Goal: Task Accomplishment & Management: Complete application form

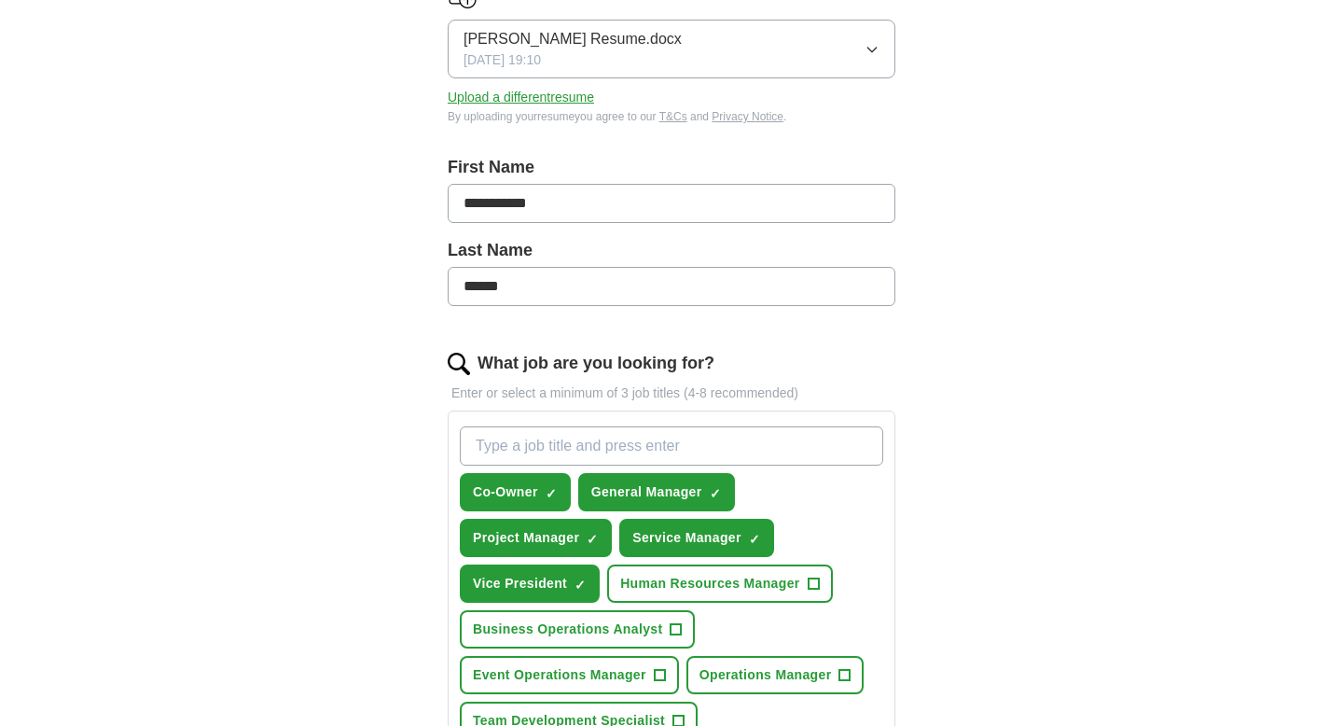
scroll to position [279, 0]
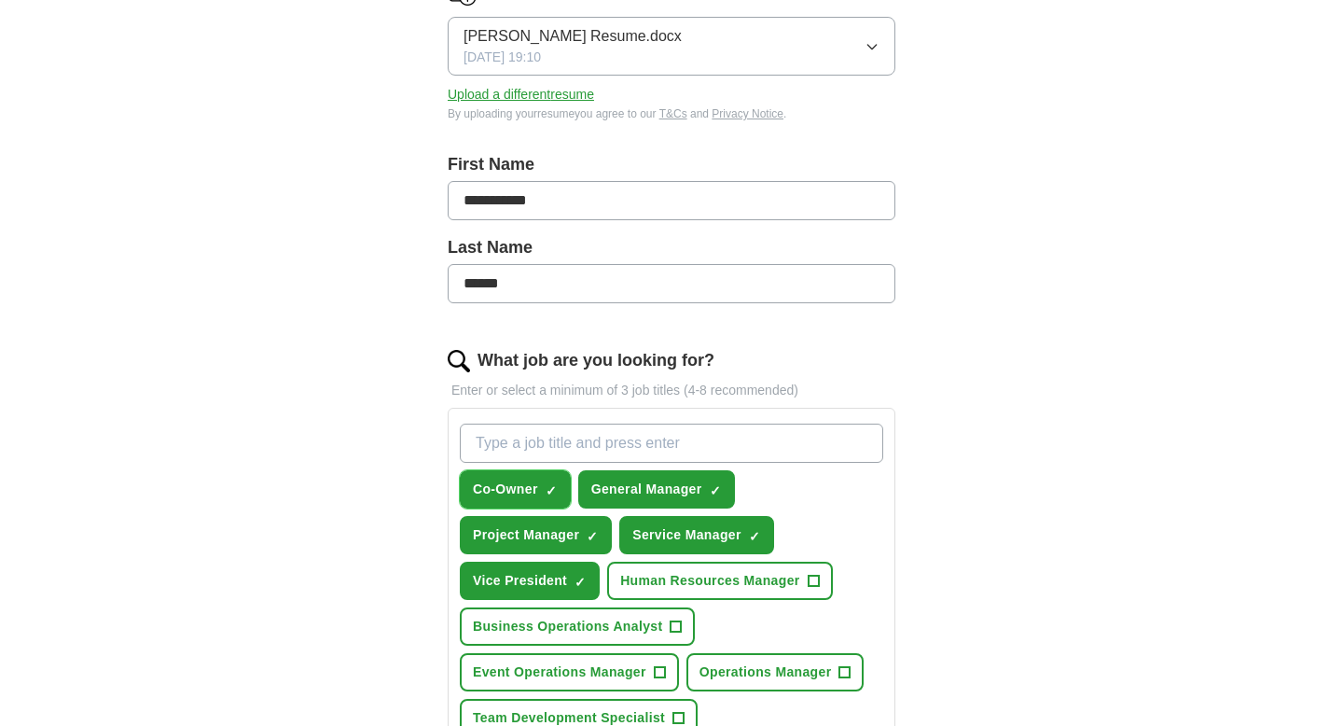
click at [534, 491] on span "Co-Owner" at bounding box center [505, 489] width 65 height 20
click at [649, 477] on button "General Manager ✓ ×" at bounding box center [656, 489] width 157 height 38
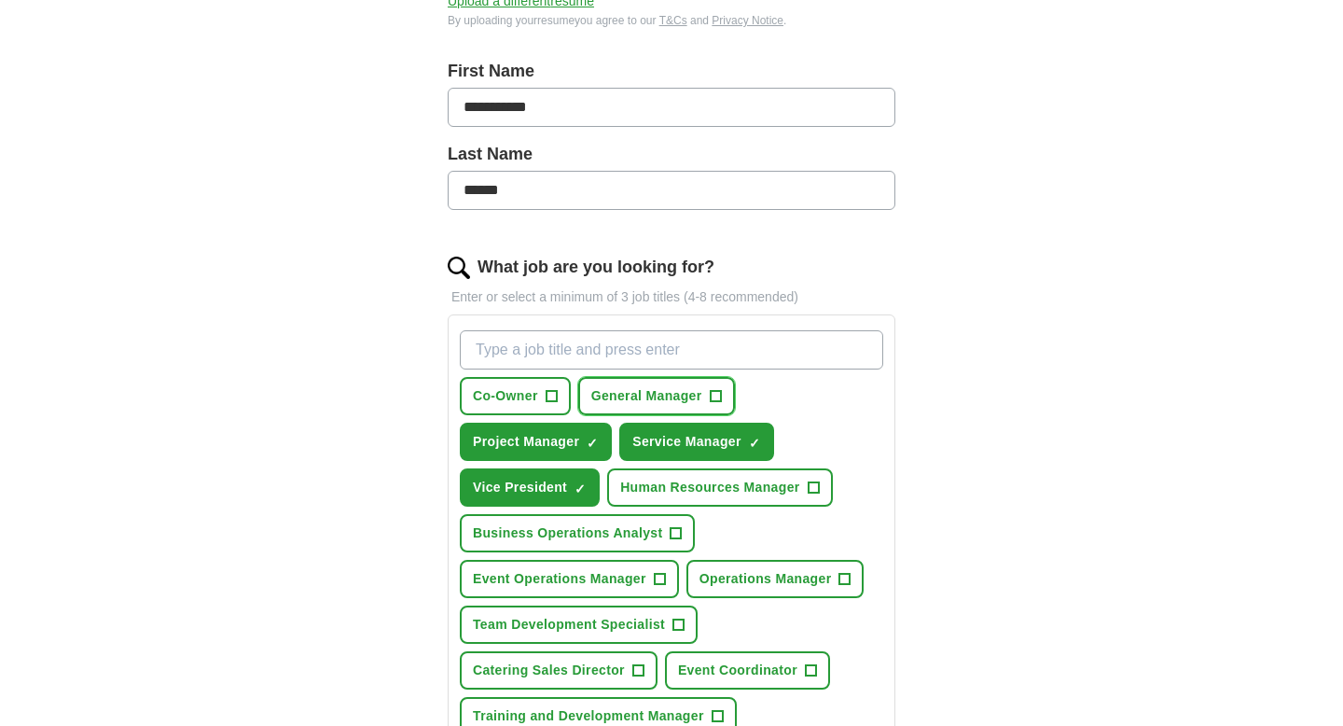
scroll to position [375, 0]
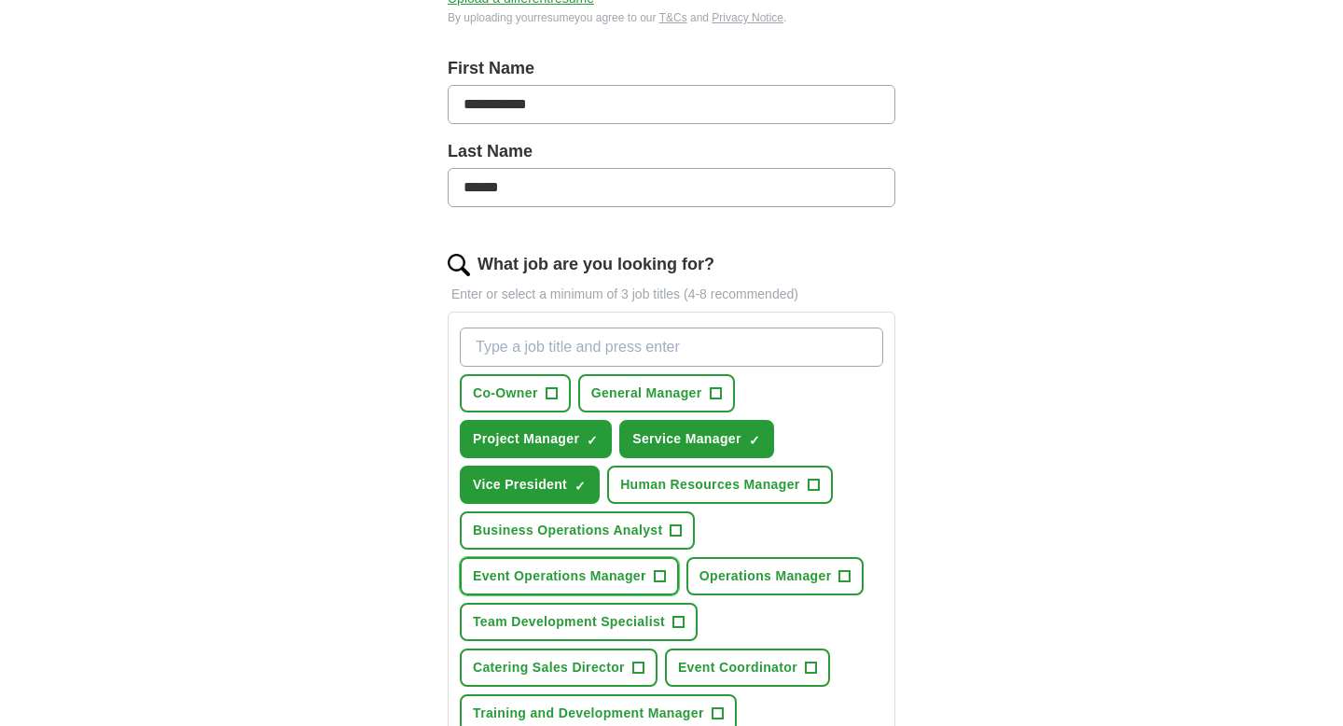
click at [595, 577] on span "Event Operations Manager" at bounding box center [559, 576] width 173 height 20
click at [759, 577] on span "Operations Manager" at bounding box center [766, 576] width 132 height 20
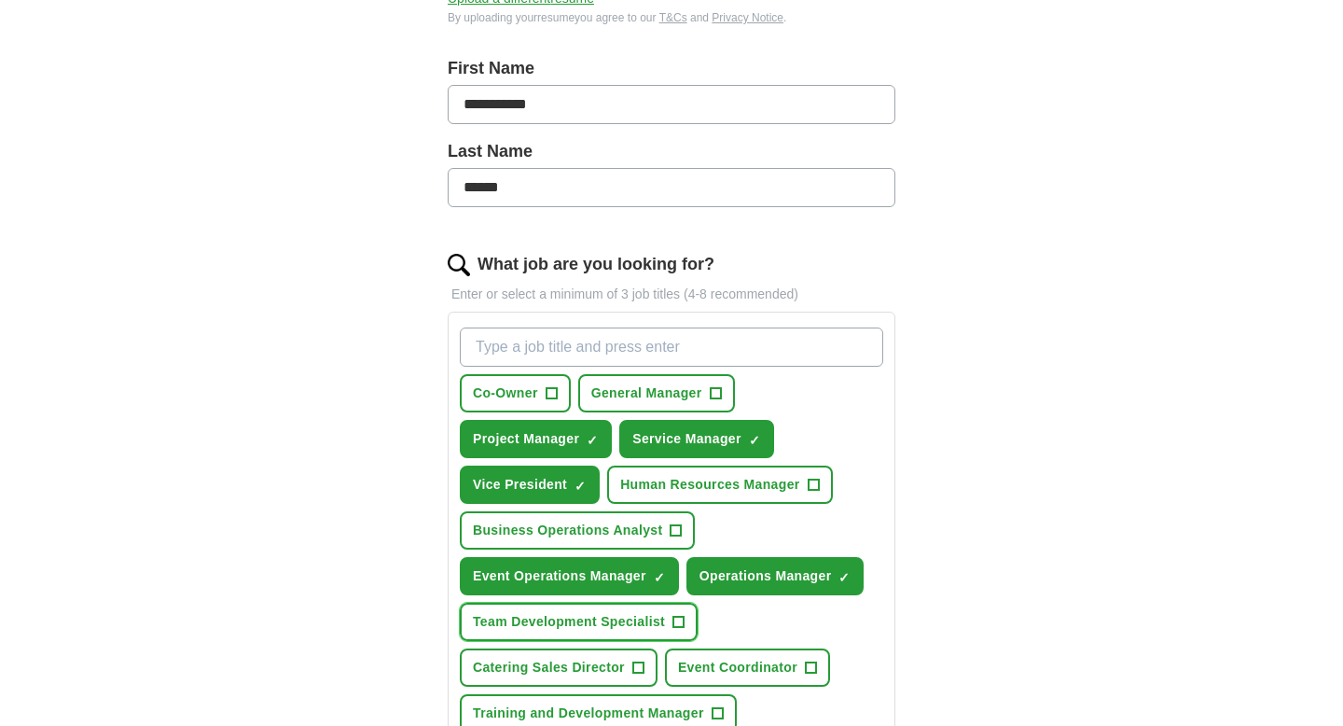
click at [593, 624] on span "Team Development Specialist" at bounding box center [569, 622] width 192 height 20
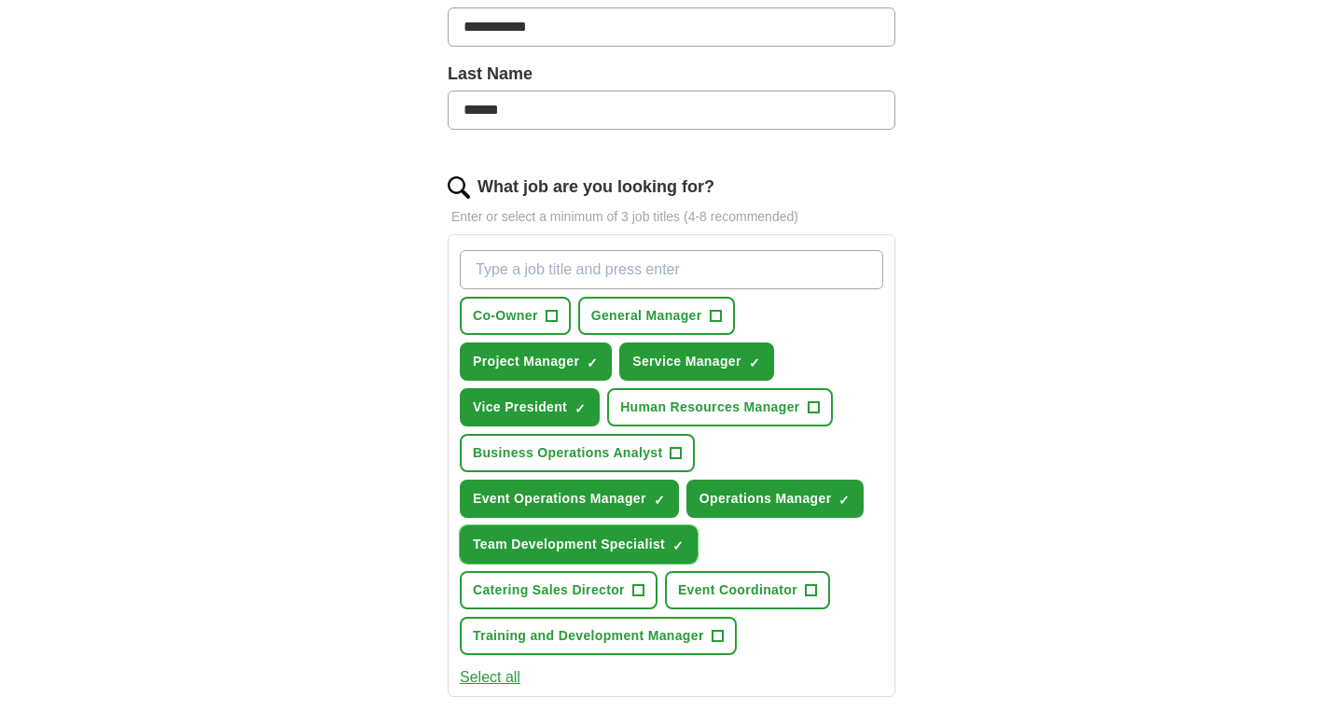
scroll to position [478, 0]
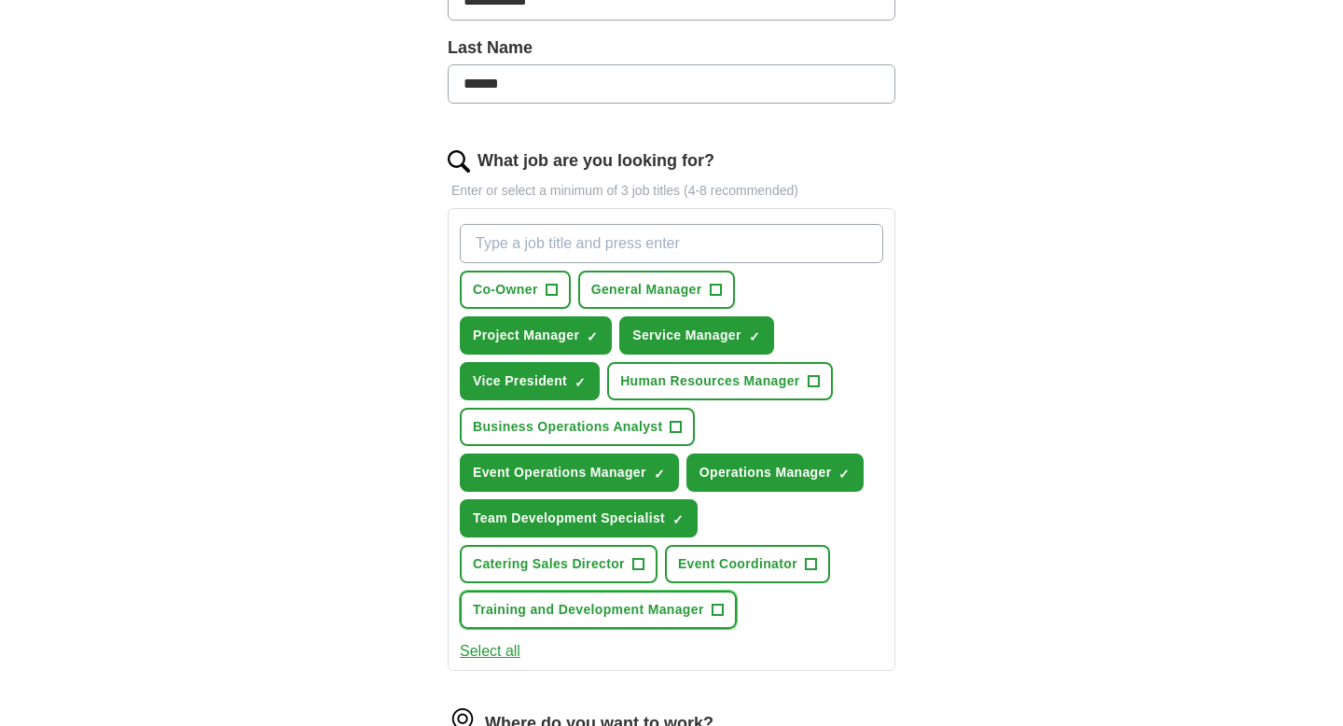
click at [634, 611] on span "Training and Development Manager" at bounding box center [588, 610] width 231 height 20
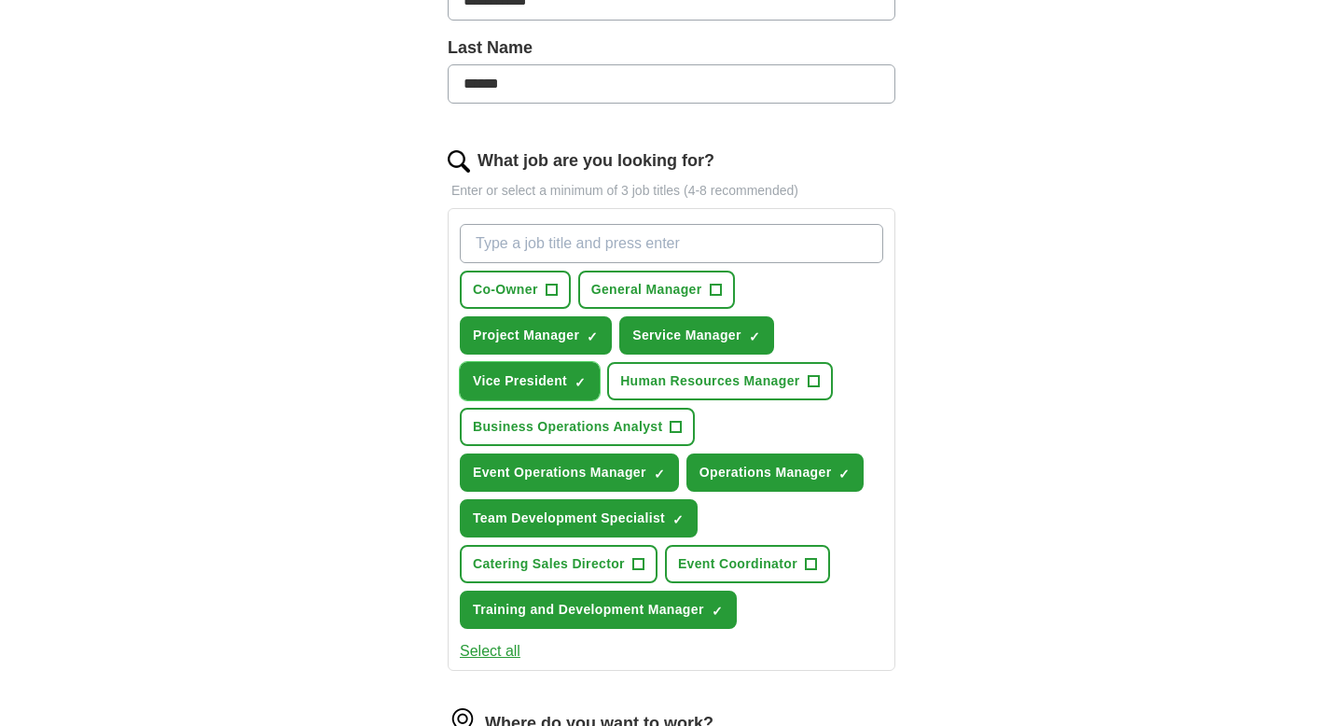
click at [561, 374] on span "Vice President" at bounding box center [520, 381] width 94 height 20
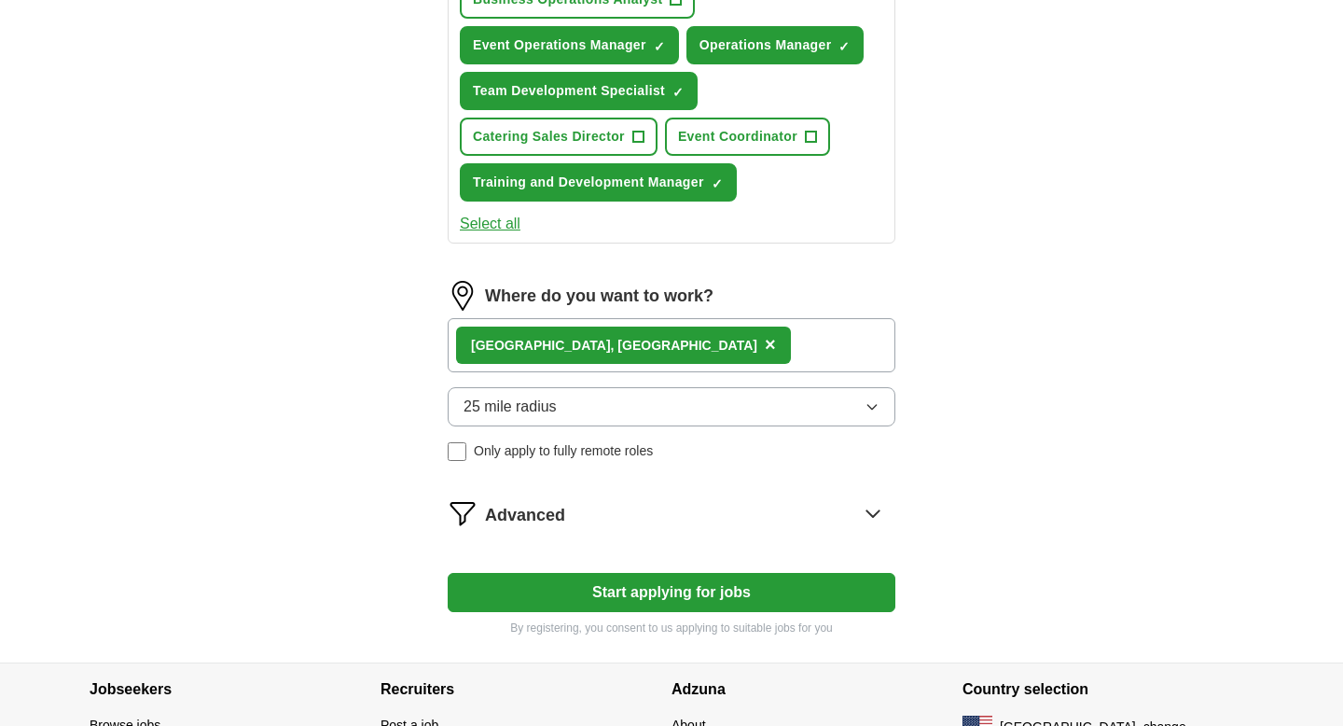
scroll to position [993, 0]
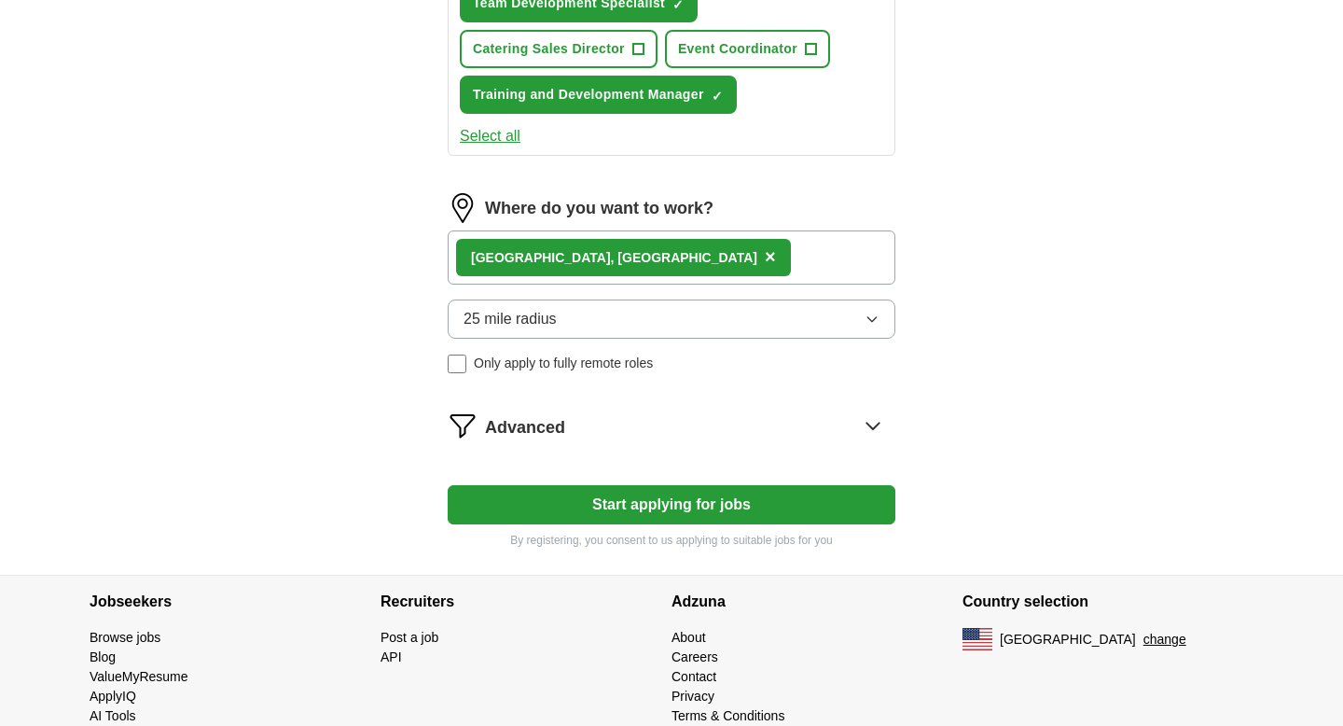
click at [867, 423] on icon at bounding box center [872, 426] width 12 height 7
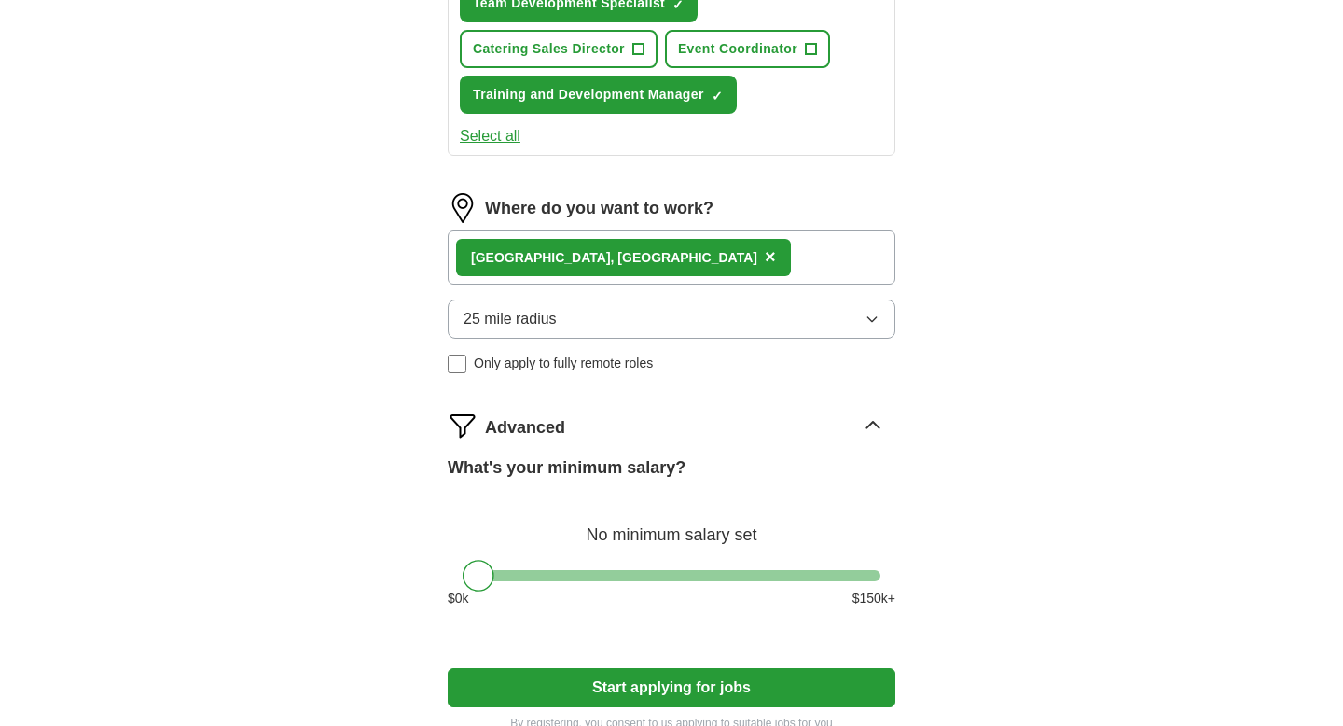
click at [475, 586] on div at bounding box center [479, 576] width 32 height 32
drag, startPoint x: 479, startPoint y: 578, endPoint x: 551, endPoint y: 581, distance: 71.9
click at [551, 581] on div at bounding box center [549, 576] width 32 height 32
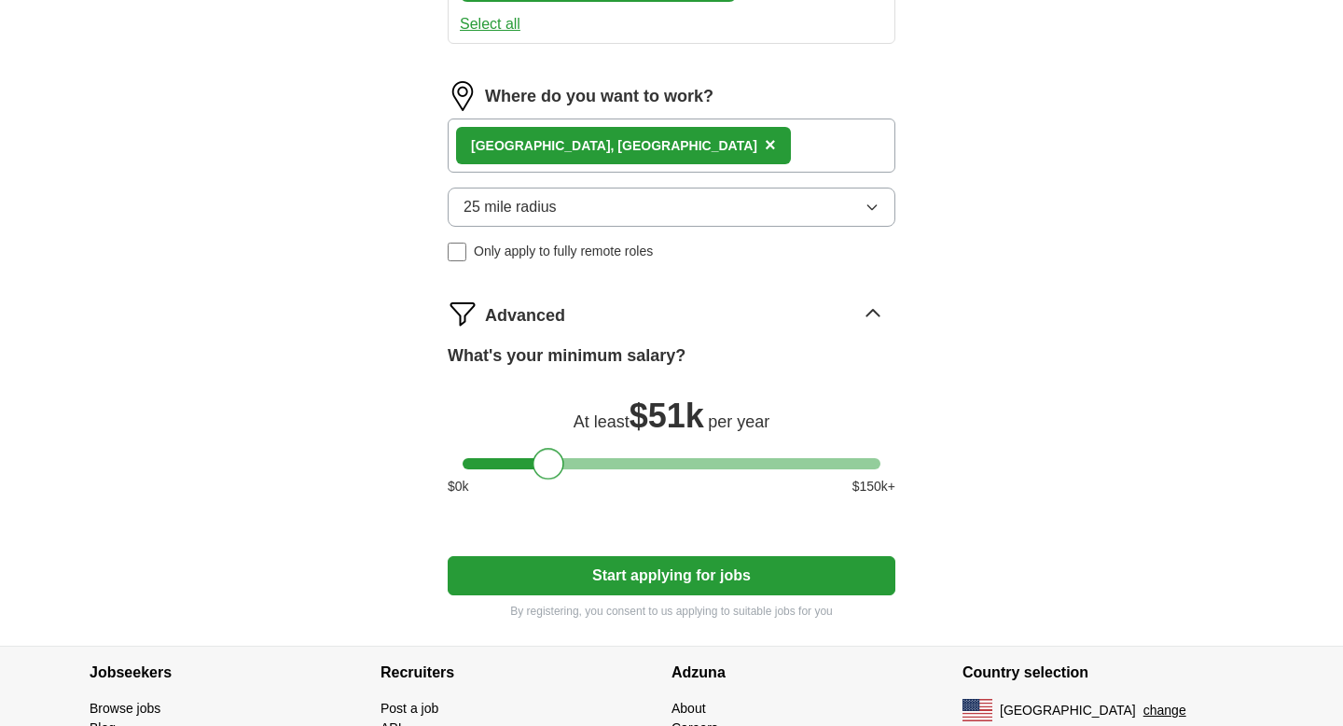
scroll to position [1114, 0]
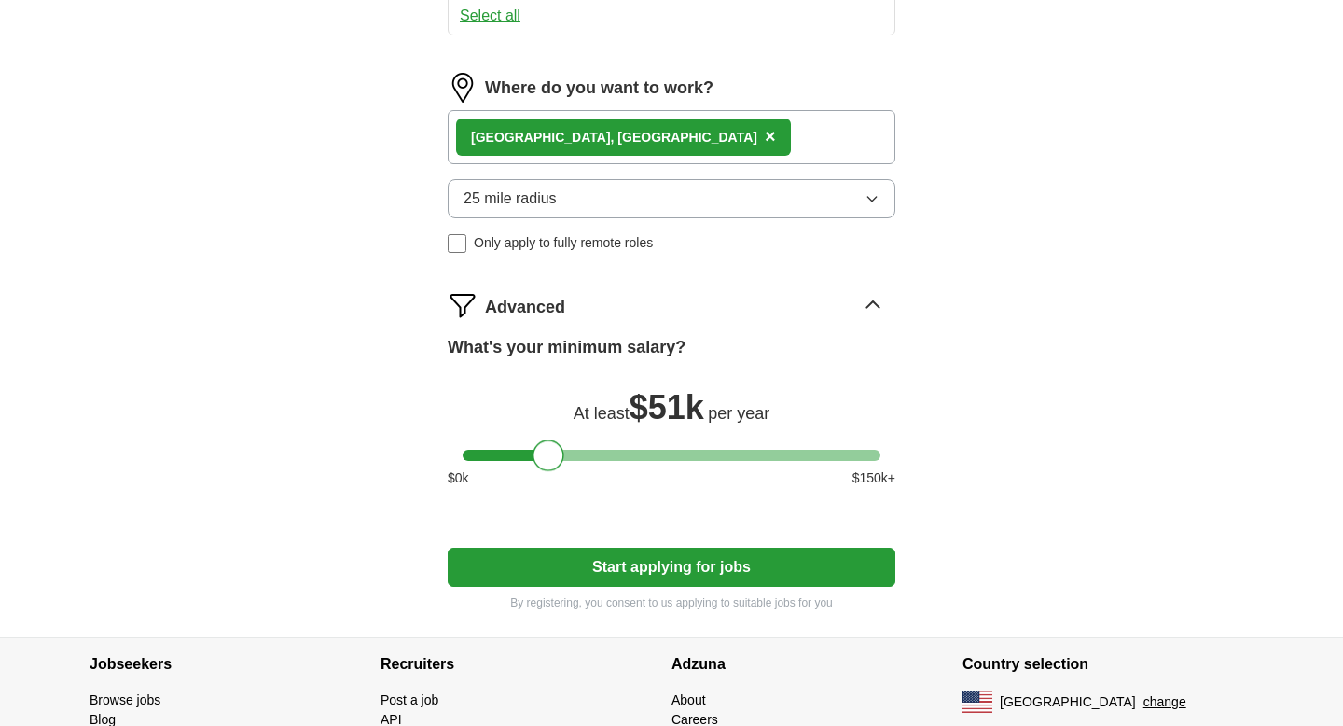
click at [606, 569] on button "Start applying for jobs" at bounding box center [672, 566] width 448 height 39
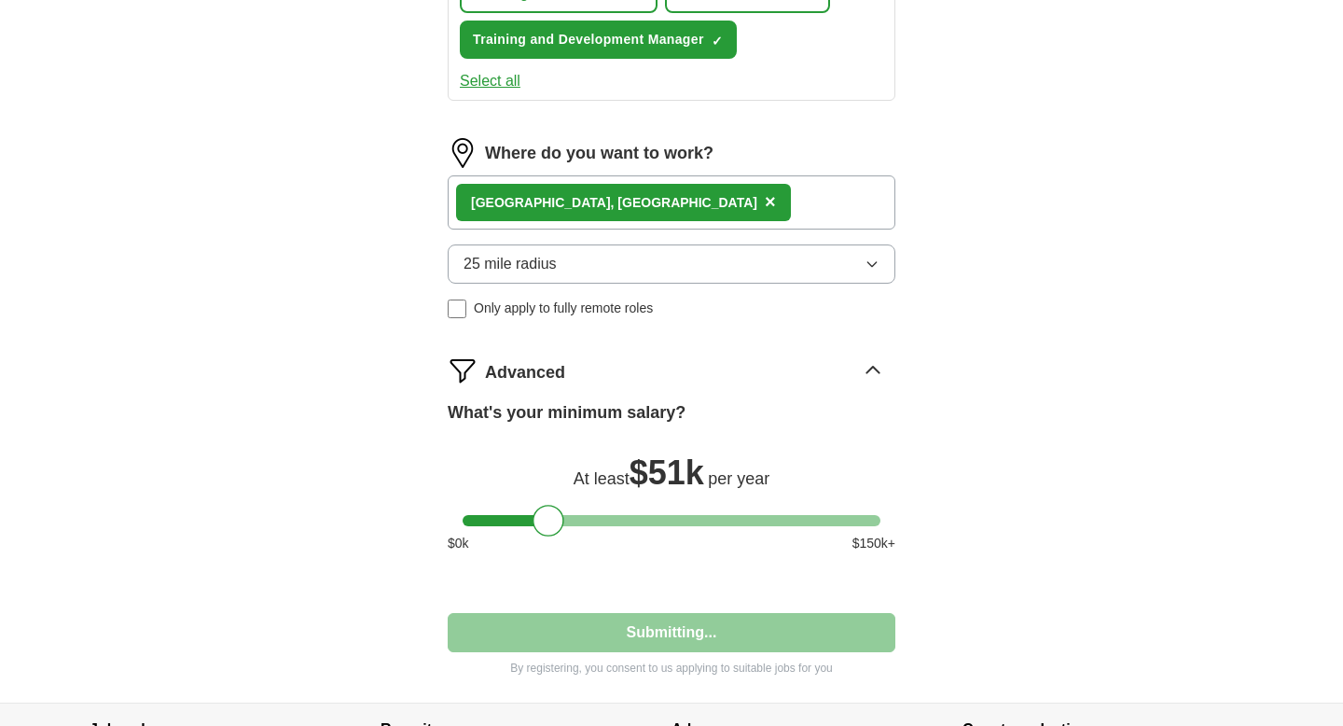
select select "**"
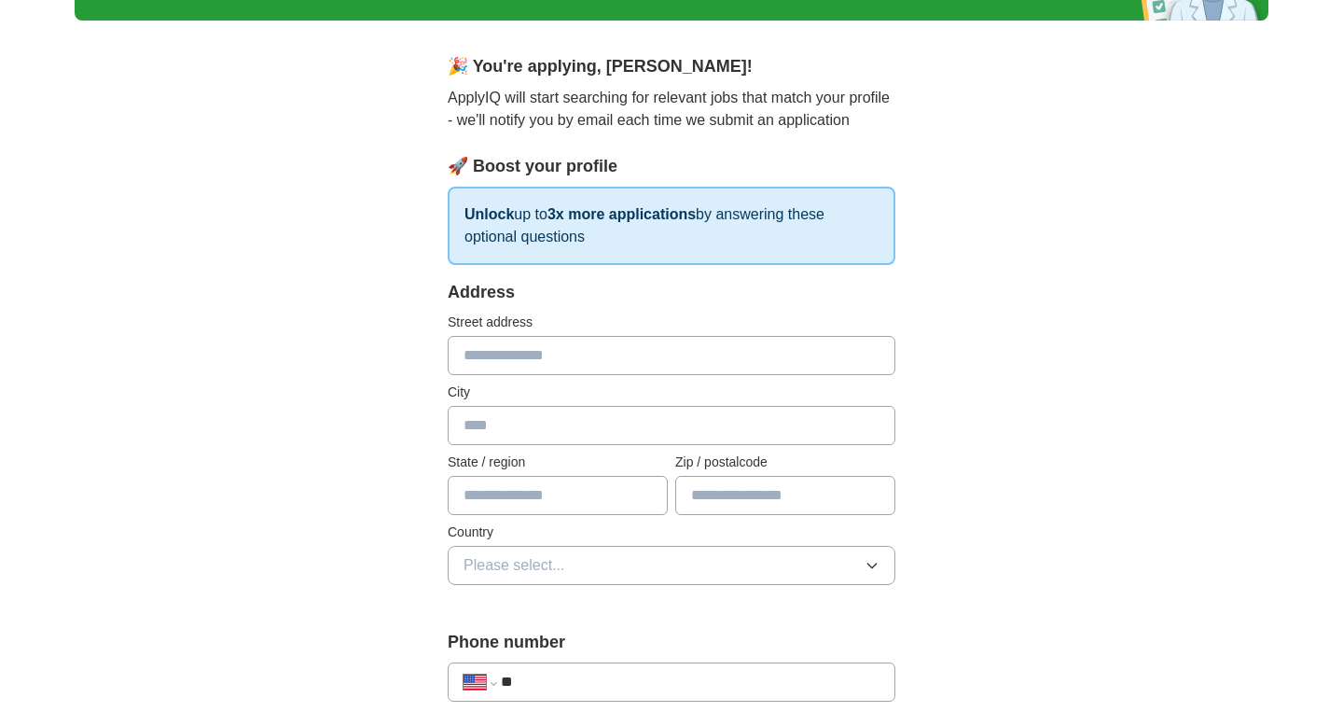
scroll to position [128, 0]
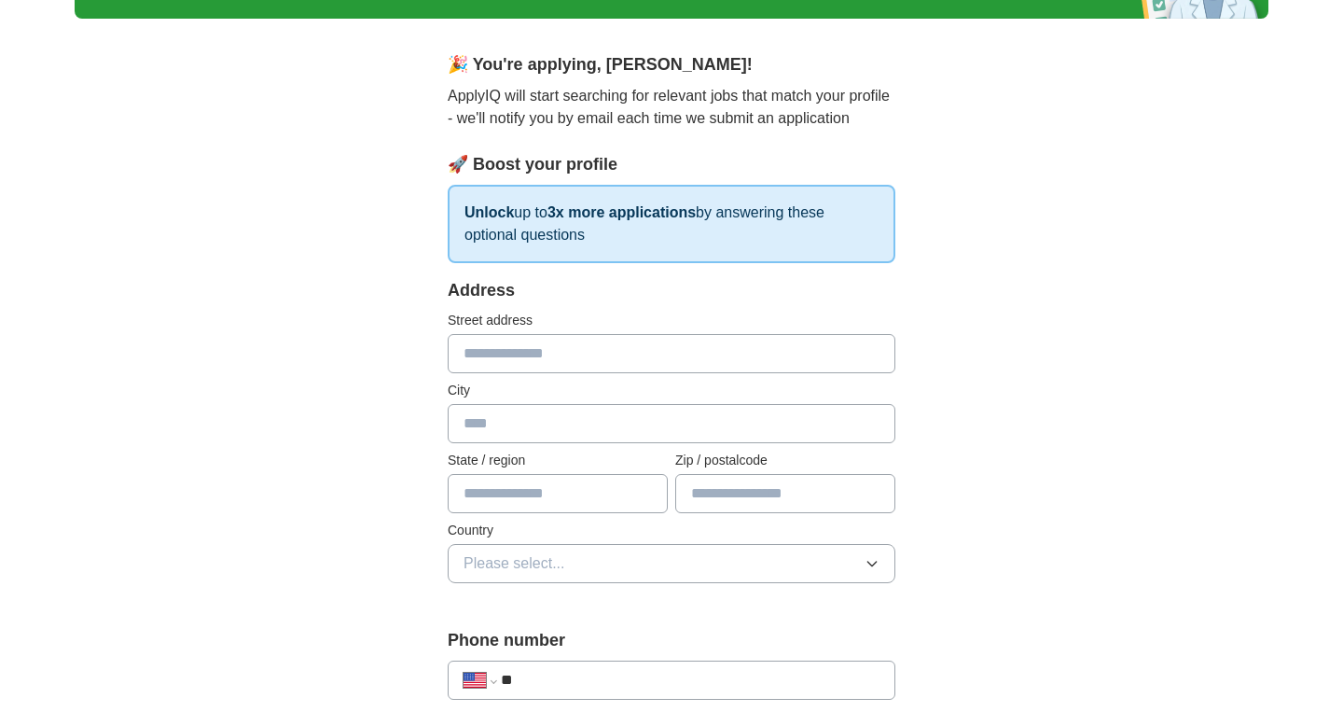
click at [546, 349] on input "text" at bounding box center [672, 353] width 448 height 39
type input "**********"
type input "**"
type input "*****"
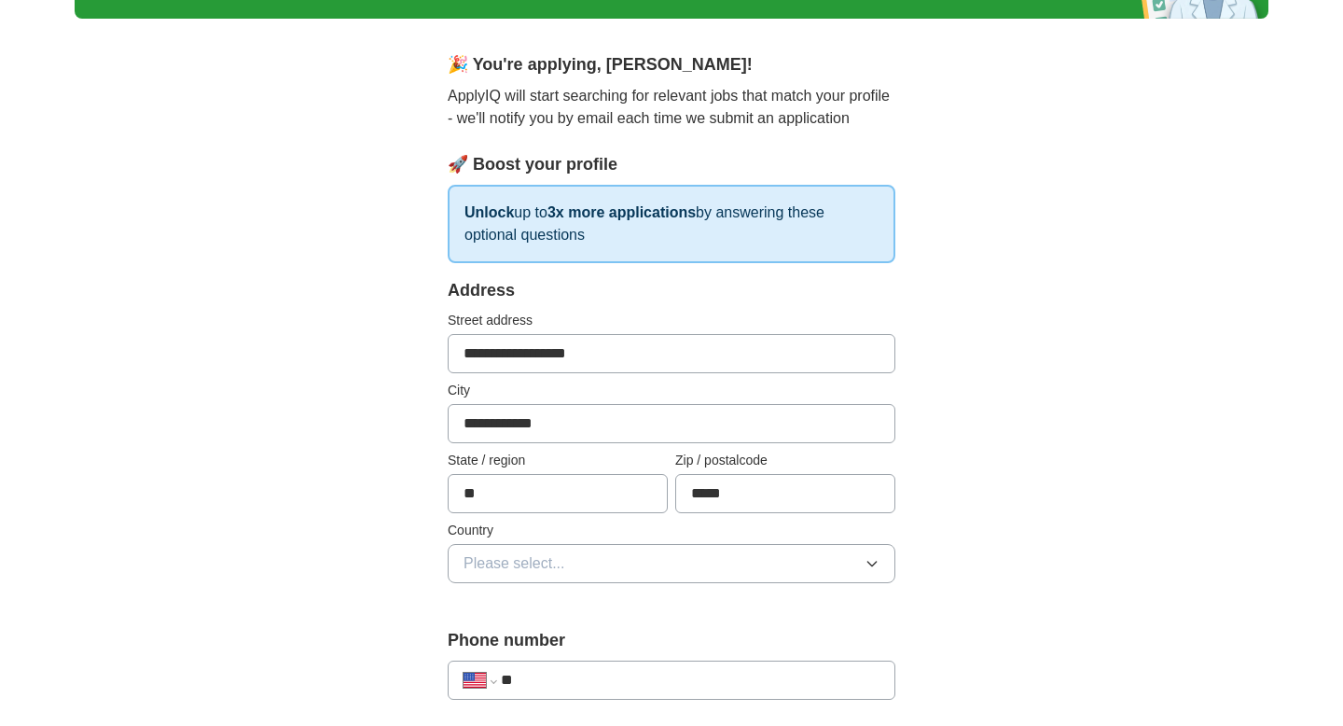
click at [560, 565] on span "Please select..." at bounding box center [515, 563] width 102 height 22
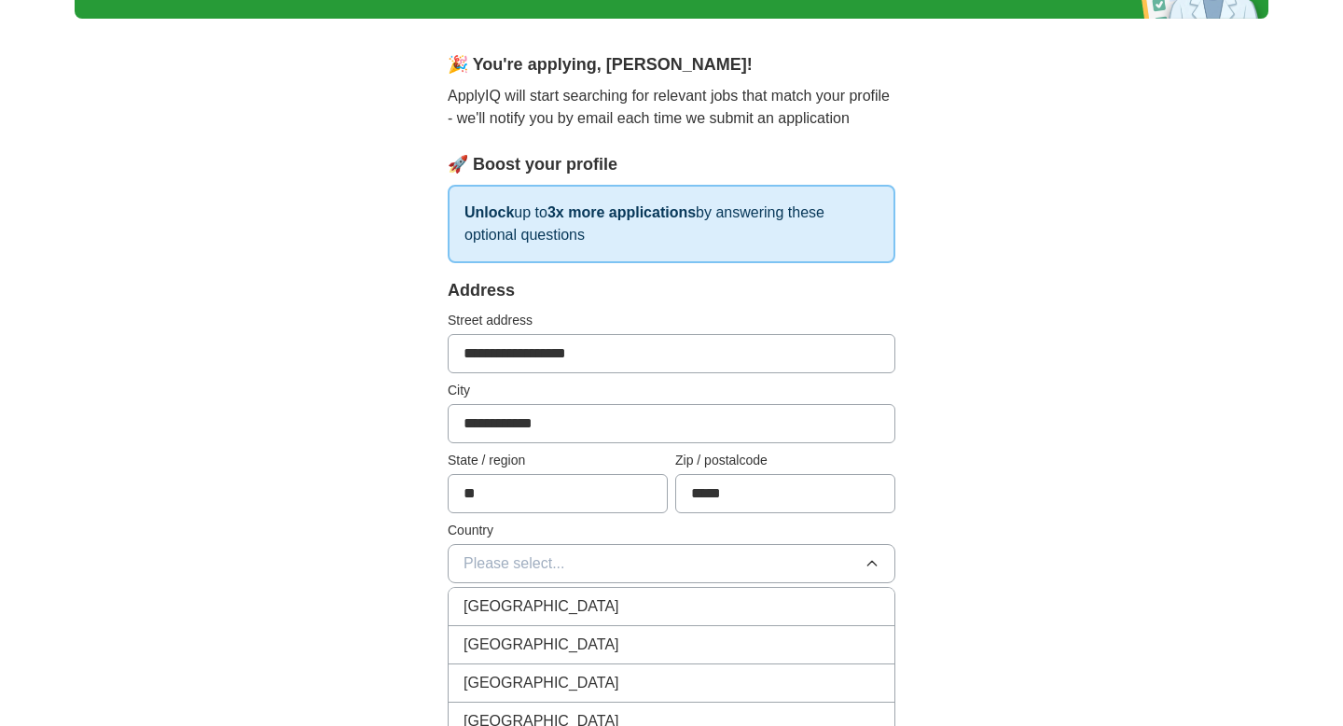
click at [555, 641] on div "[GEOGRAPHIC_DATA]" at bounding box center [672, 644] width 416 height 22
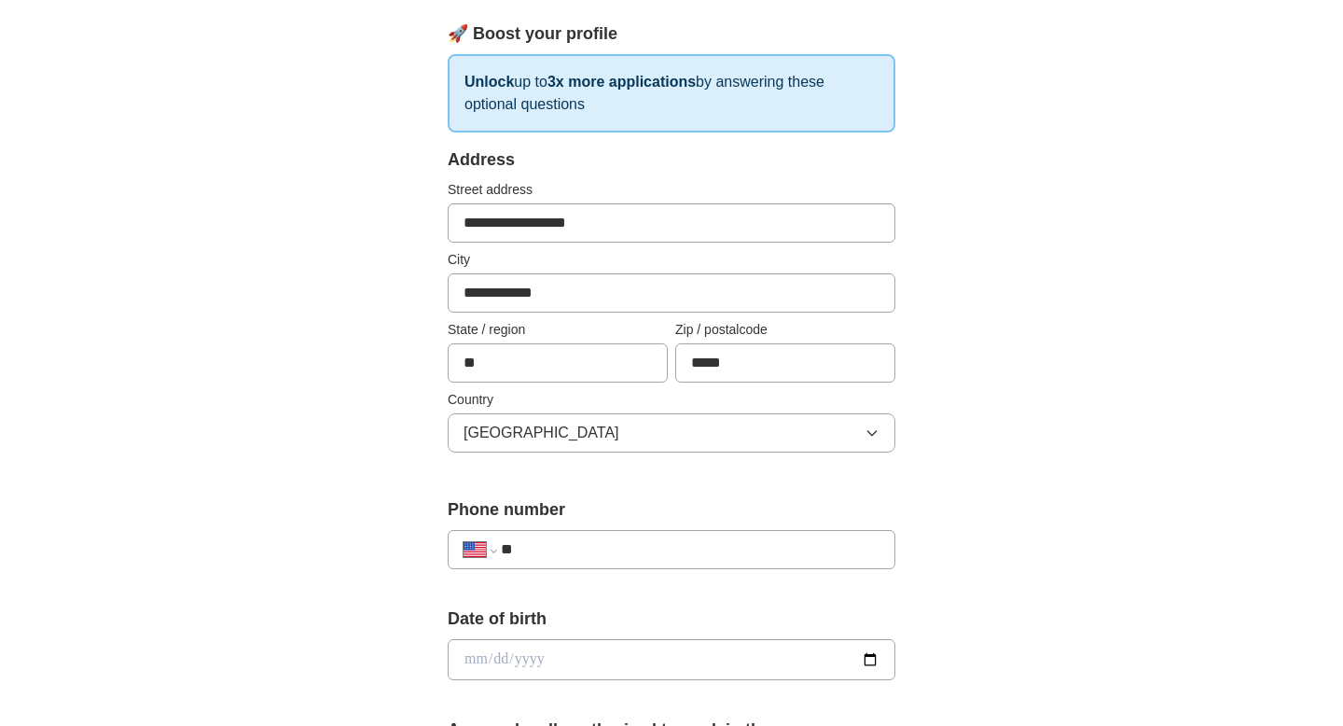
scroll to position [283, 0]
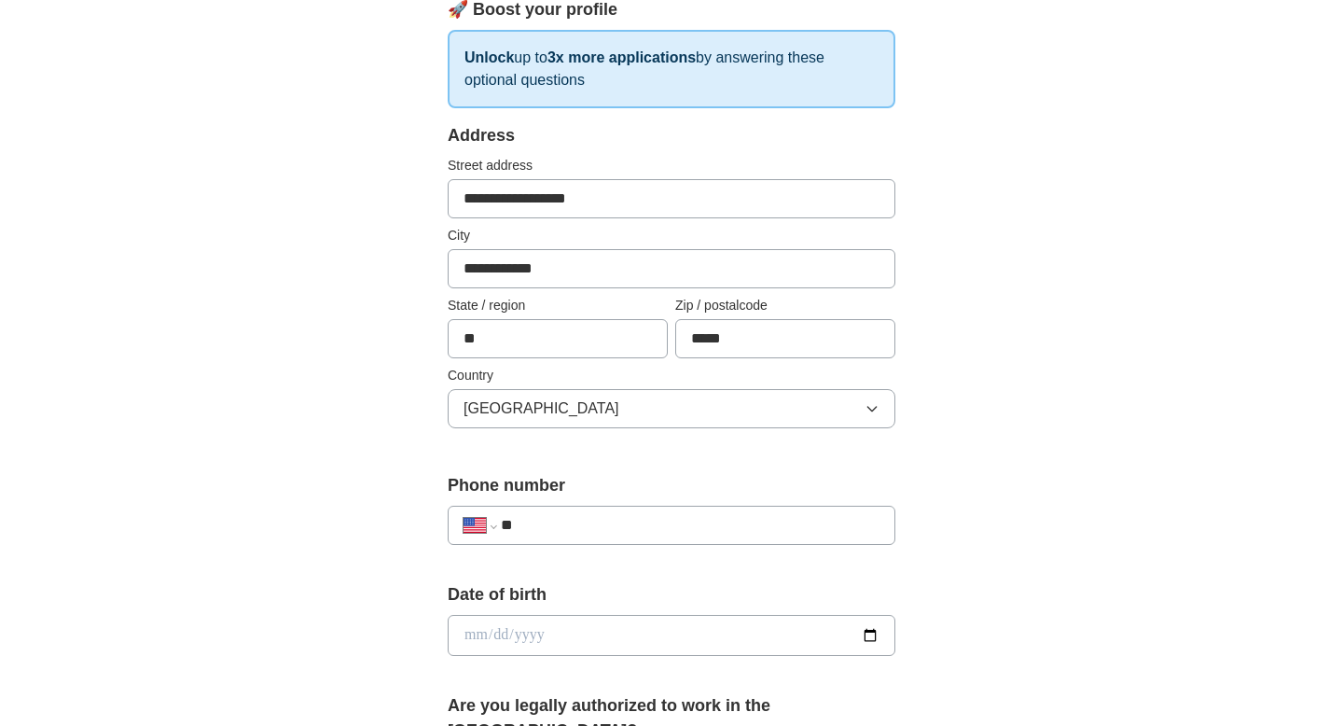
click at [540, 526] on input "**" at bounding box center [690, 525] width 379 height 22
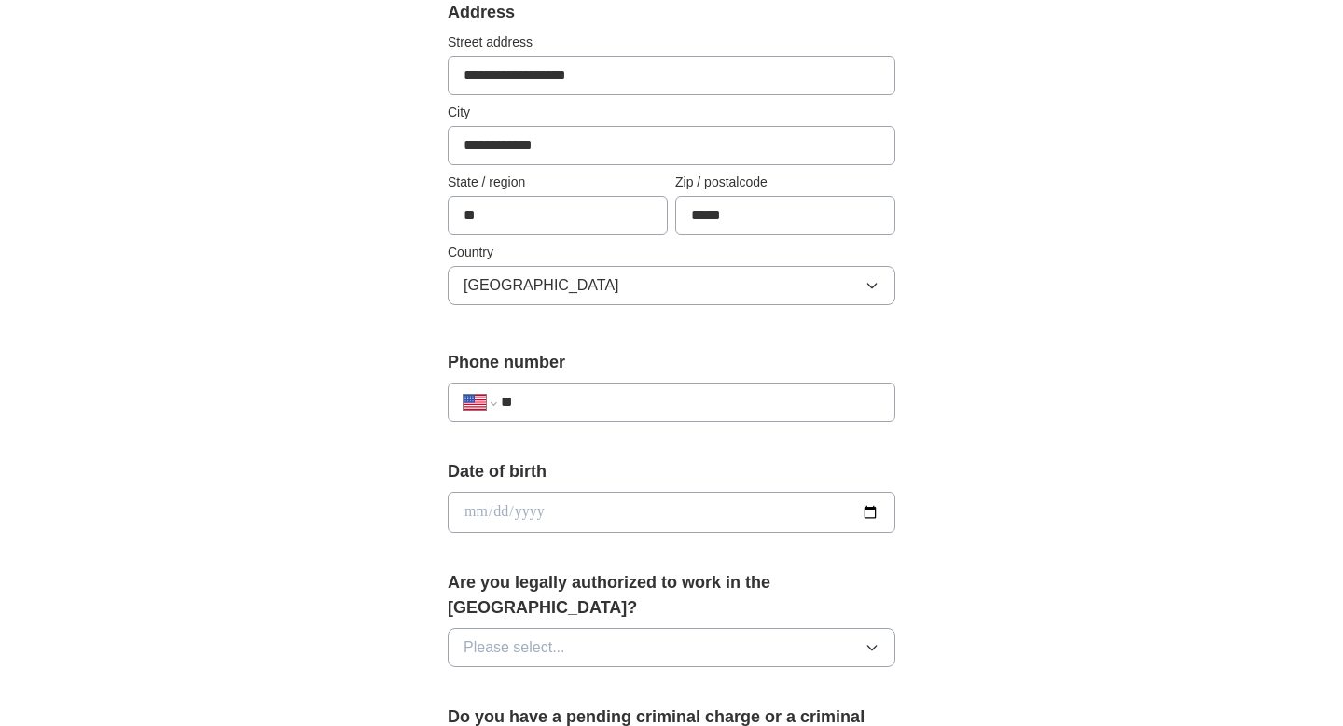
scroll to position [411, 0]
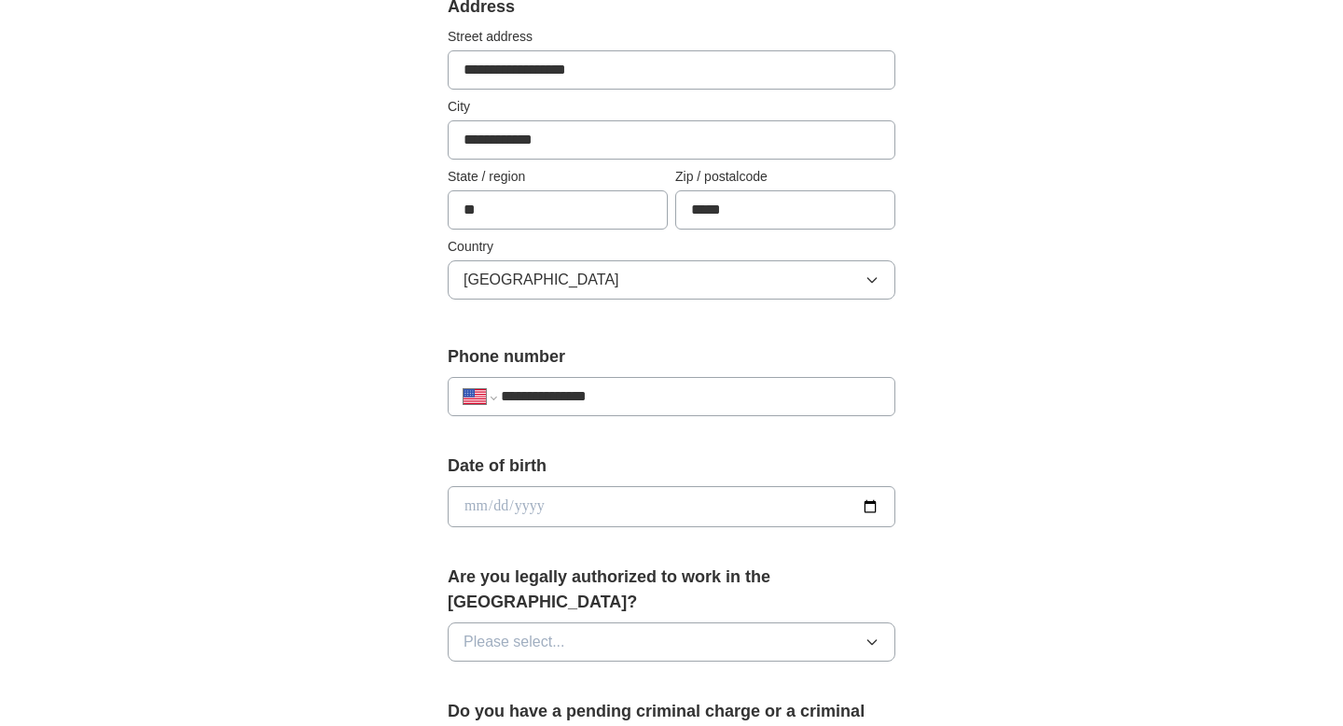
type input "**********"
click at [618, 506] on input "date" at bounding box center [672, 506] width 448 height 41
type input "**********"
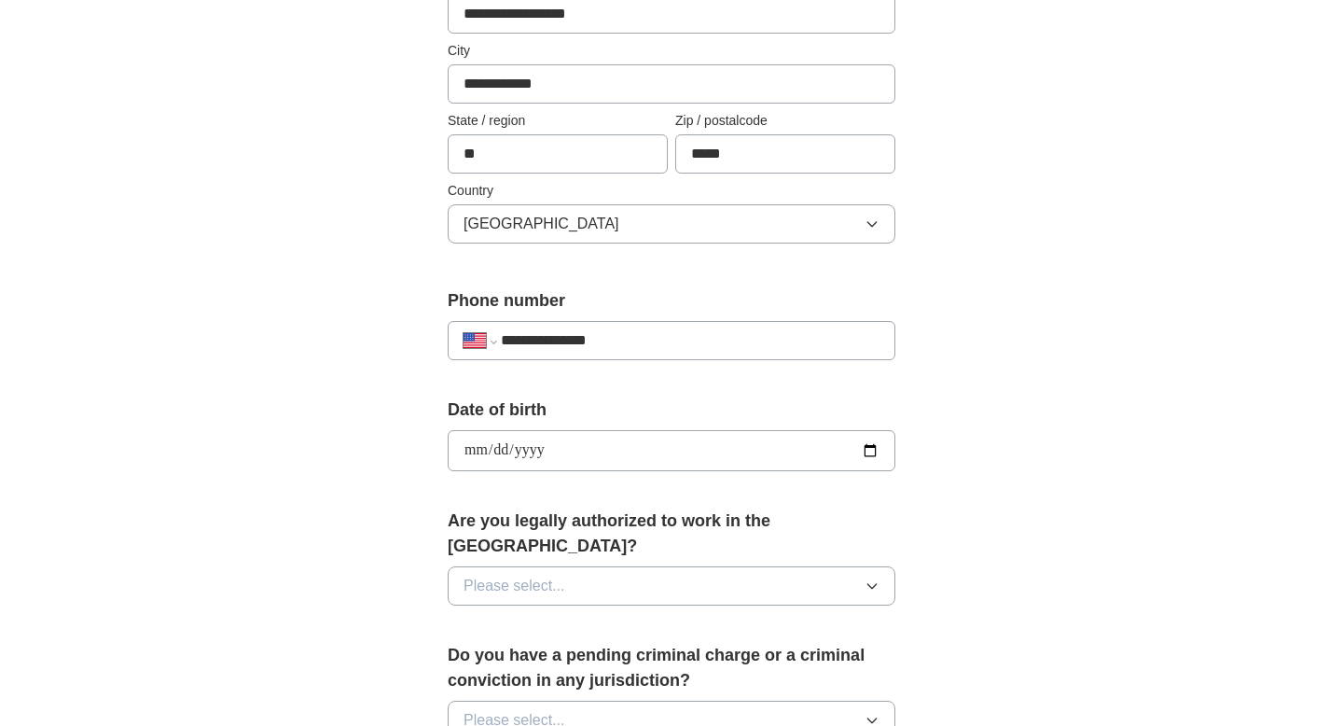
scroll to position [476, 0]
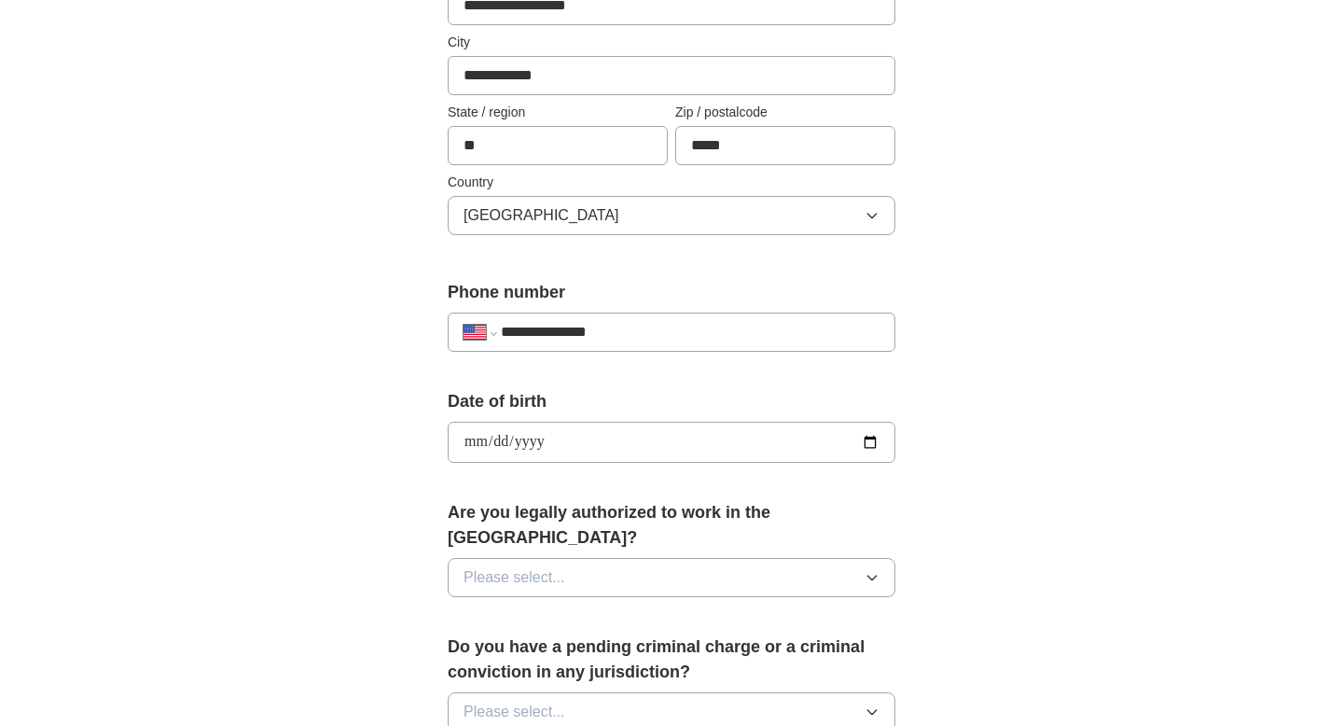
click at [660, 558] on button "Please select..." at bounding box center [672, 577] width 448 height 39
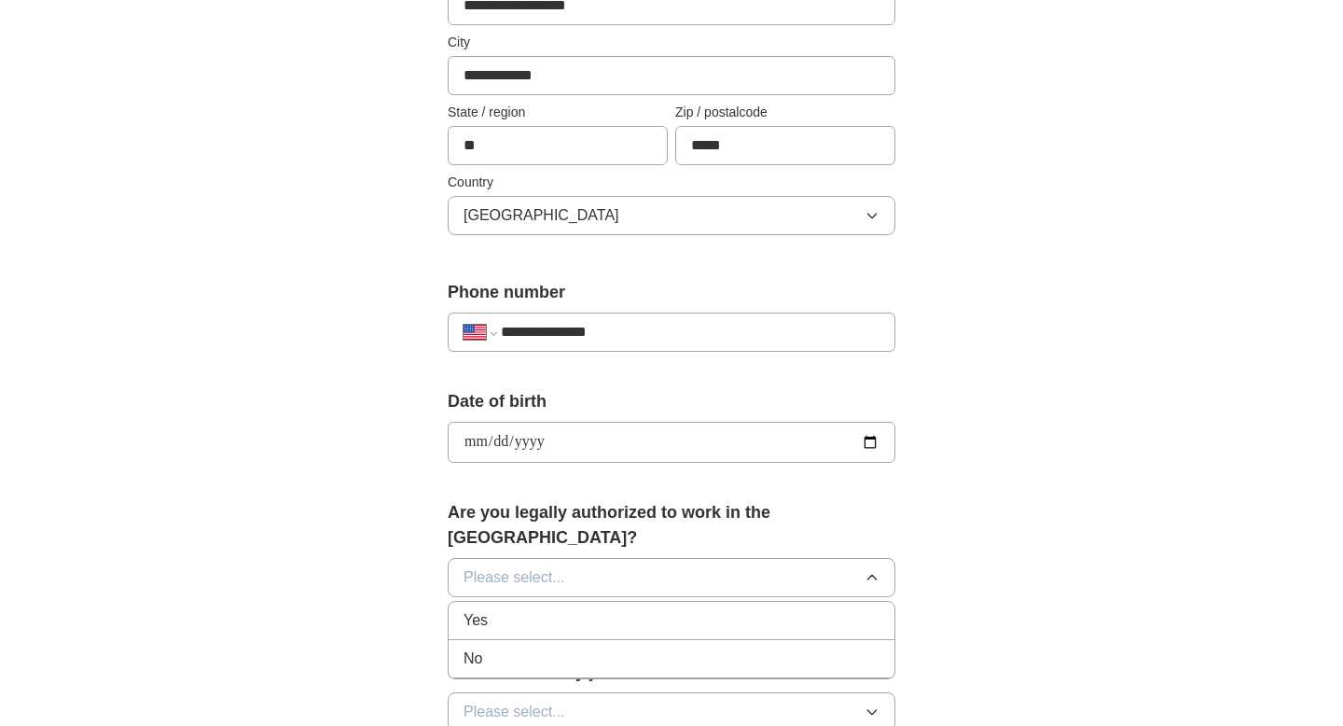
click at [644, 602] on li "Yes" at bounding box center [672, 621] width 446 height 38
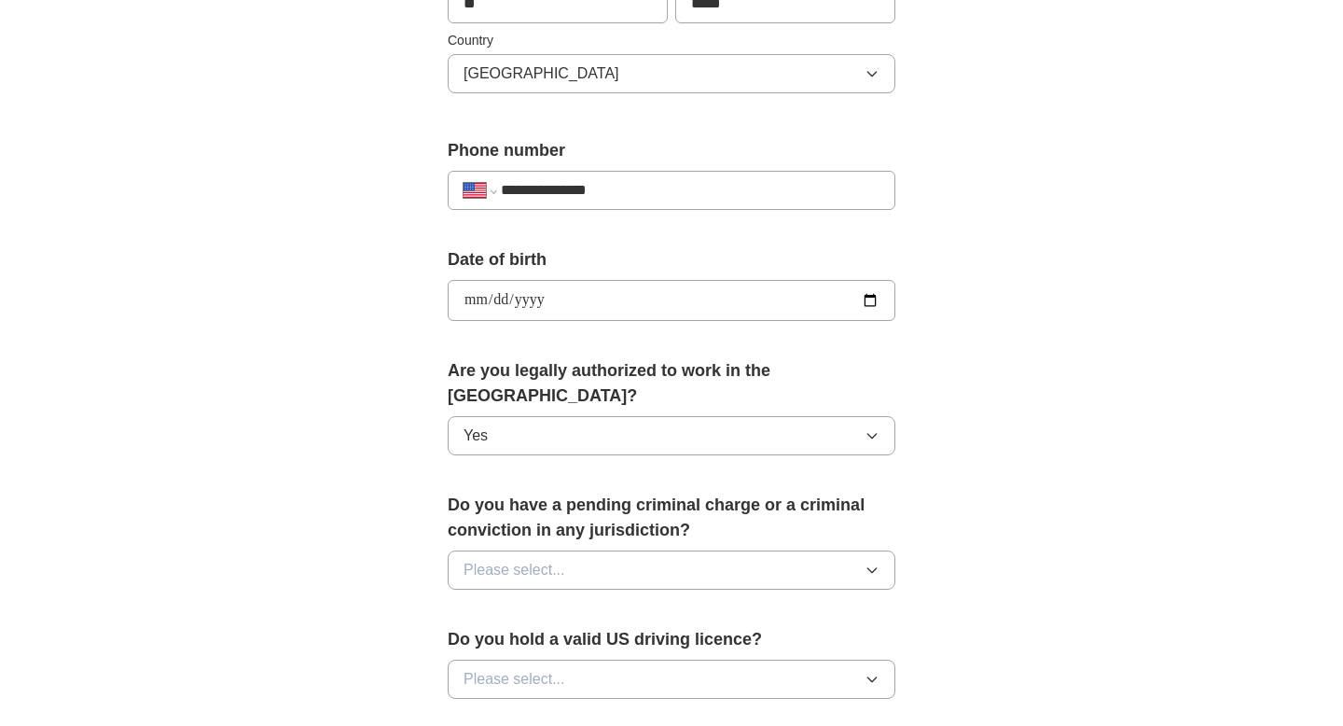
scroll to position [619, 0]
click at [656, 548] on button "Please select..." at bounding box center [672, 567] width 448 height 39
click at [629, 638] on div "No" at bounding box center [672, 649] width 416 height 22
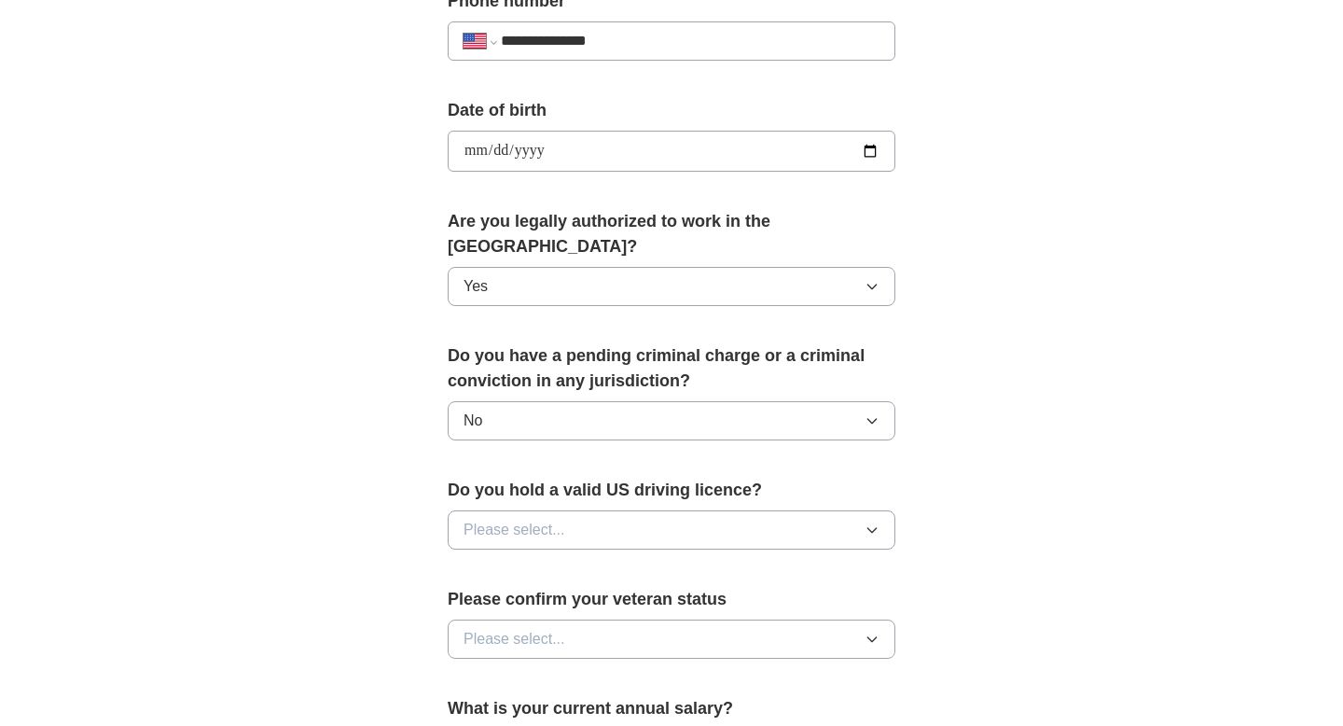
scroll to position [771, 0]
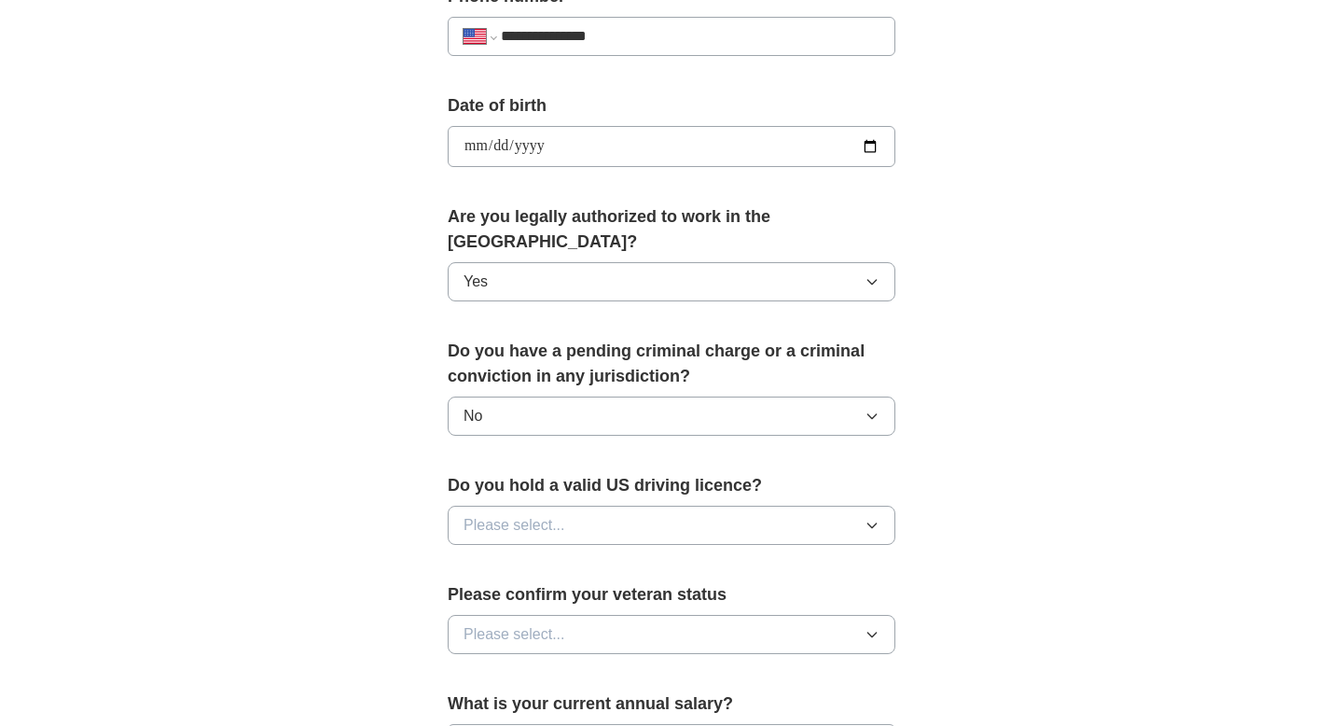
click at [644, 506] on button "Please select..." at bounding box center [672, 525] width 448 height 39
click at [641, 557] on div "Yes" at bounding box center [672, 568] width 416 height 22
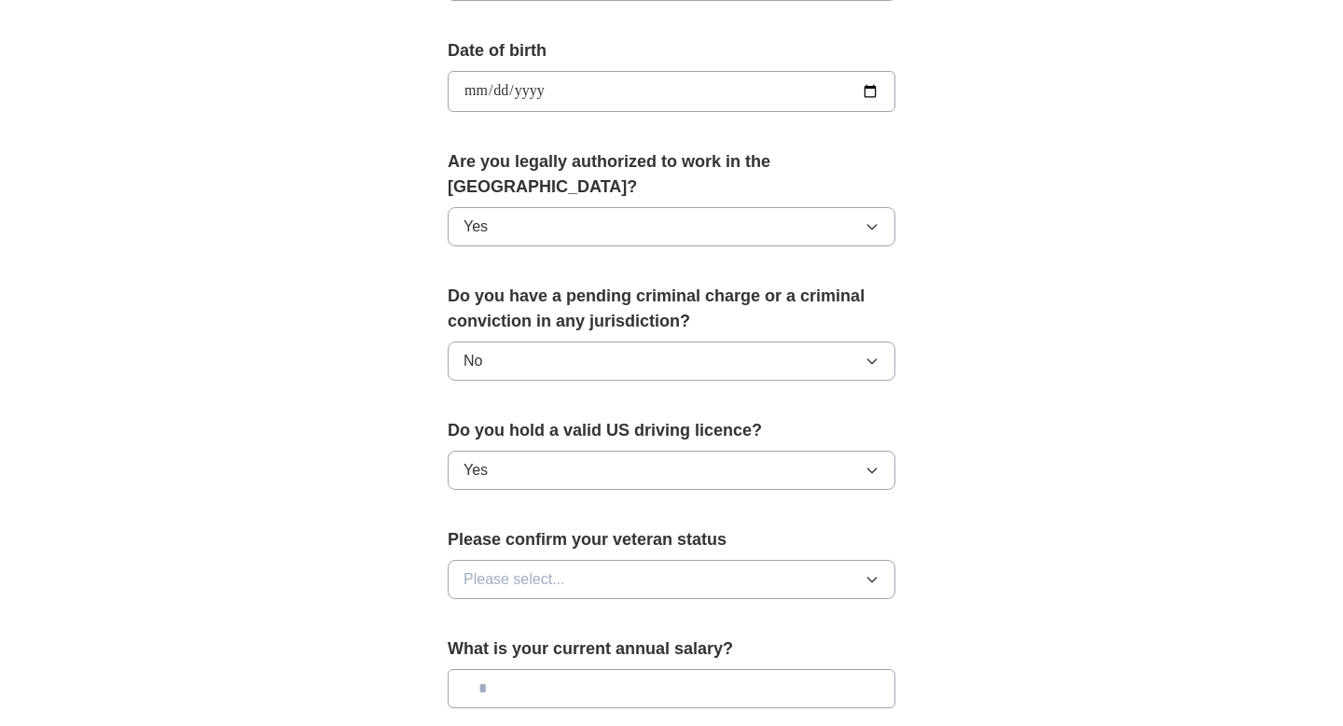
scroll to position [841, 0]
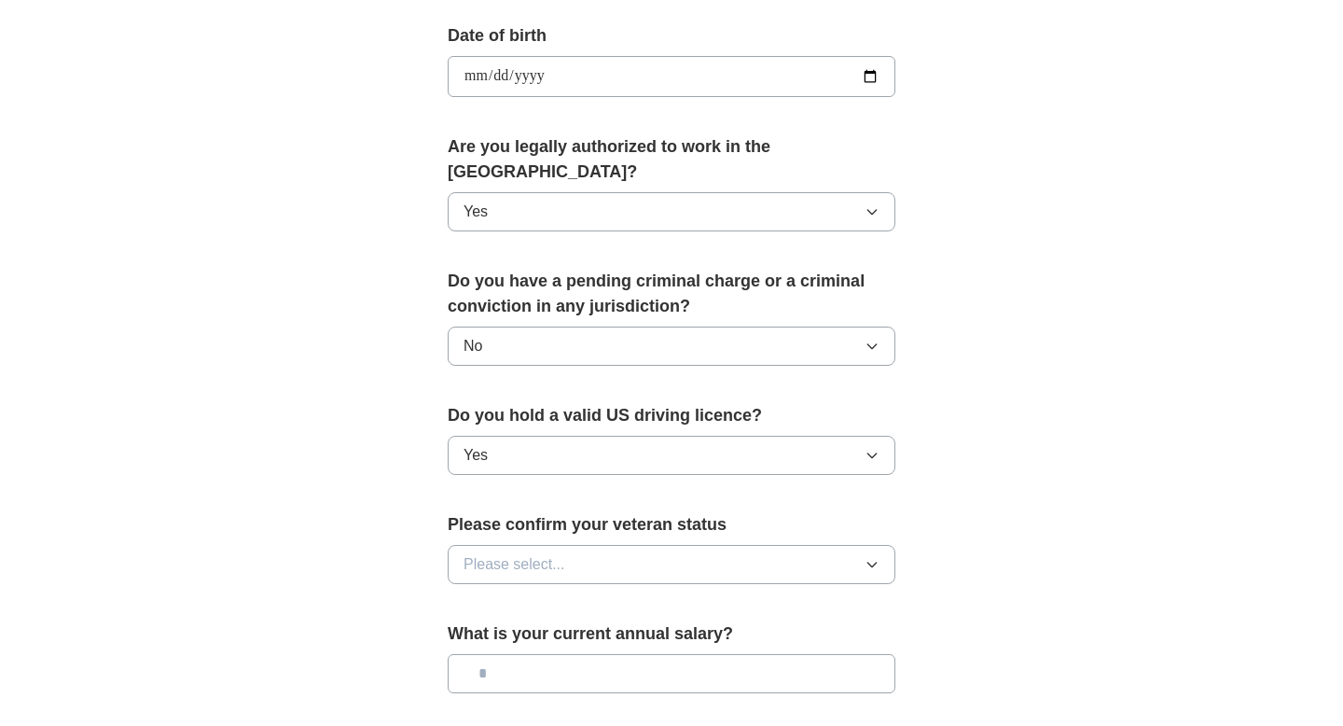
click at [640, 545] on button "Please select..." at bounding box center [672, 564] width 448 height 39
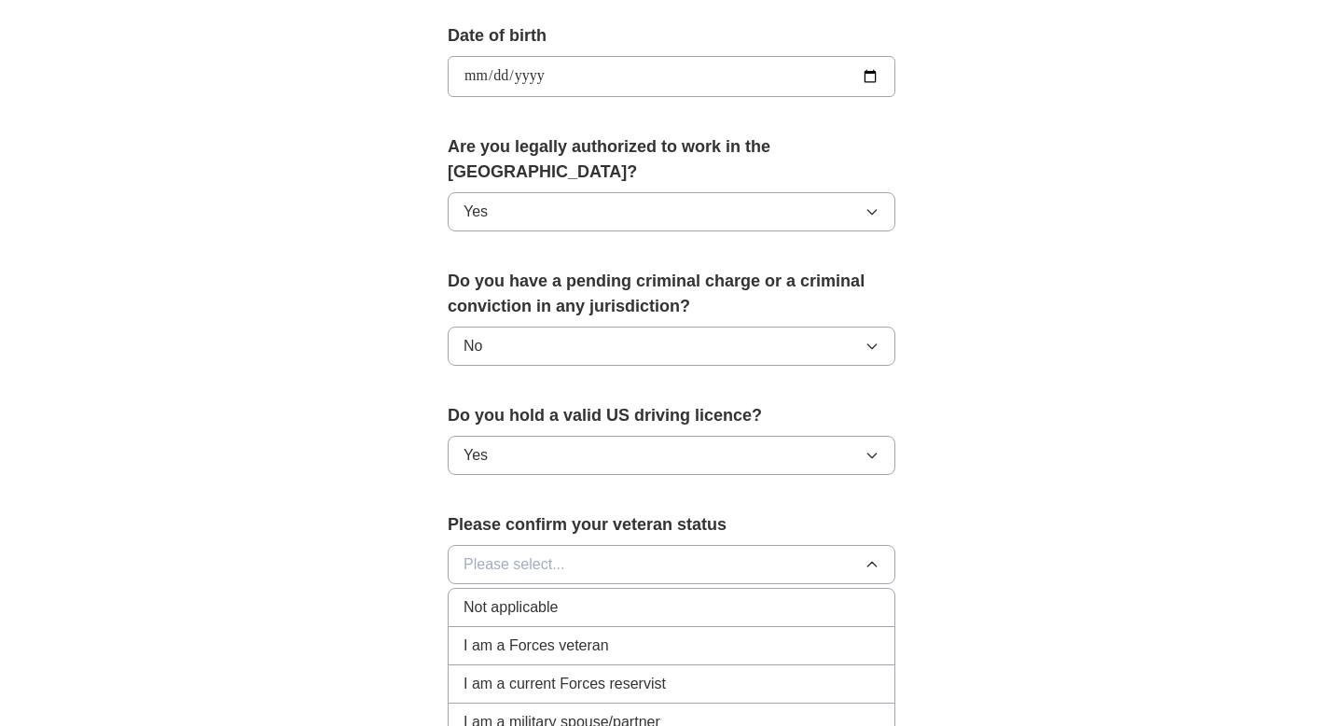
click at [627, 634] on div "I am a Forces veteran" at bounding box center [672, 645] width 416 height 22
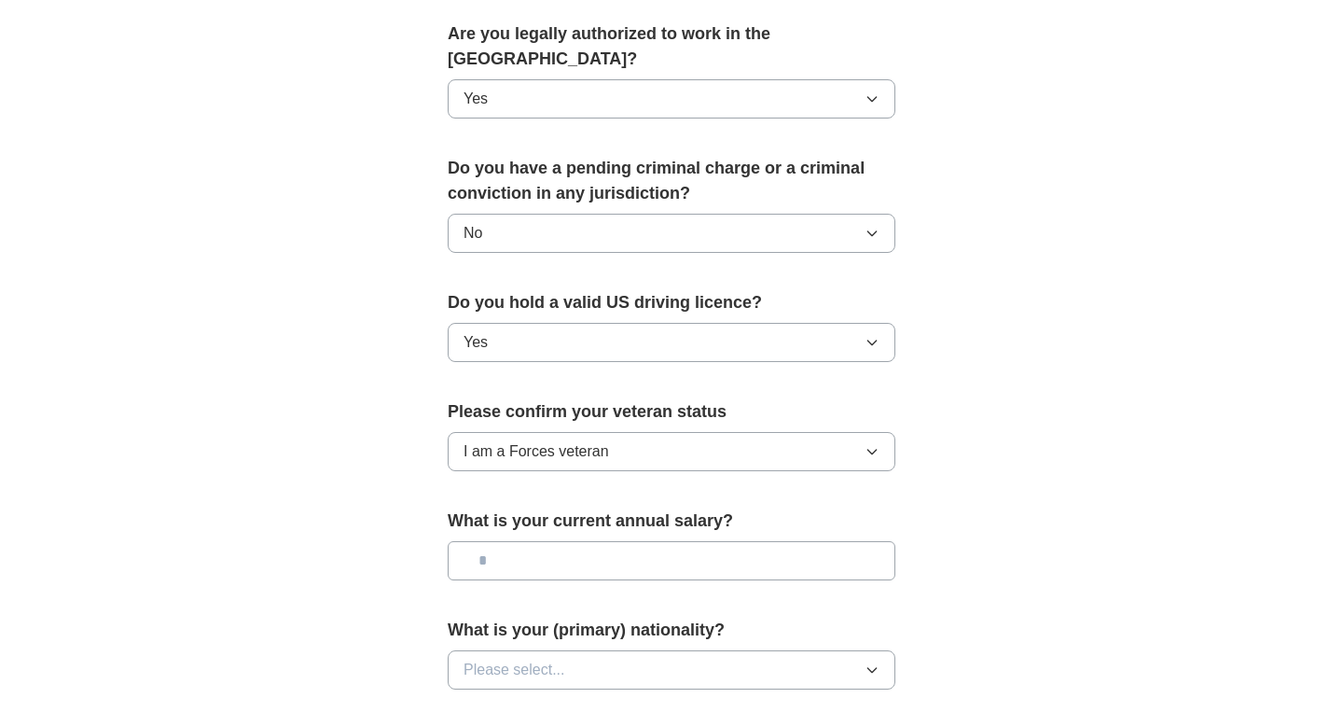
scroll to position [957, 0]
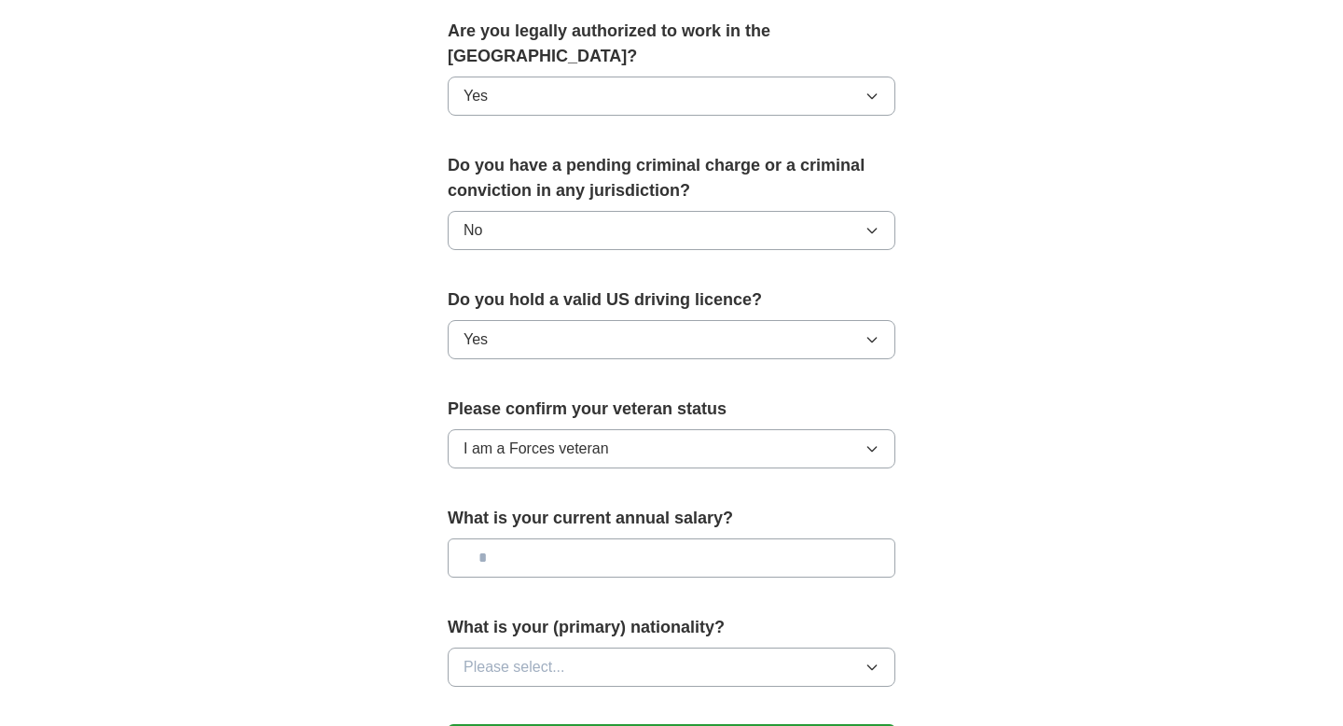
click at [617, 538] on input "text" at bounding box center [672, 557] width 448 height 39
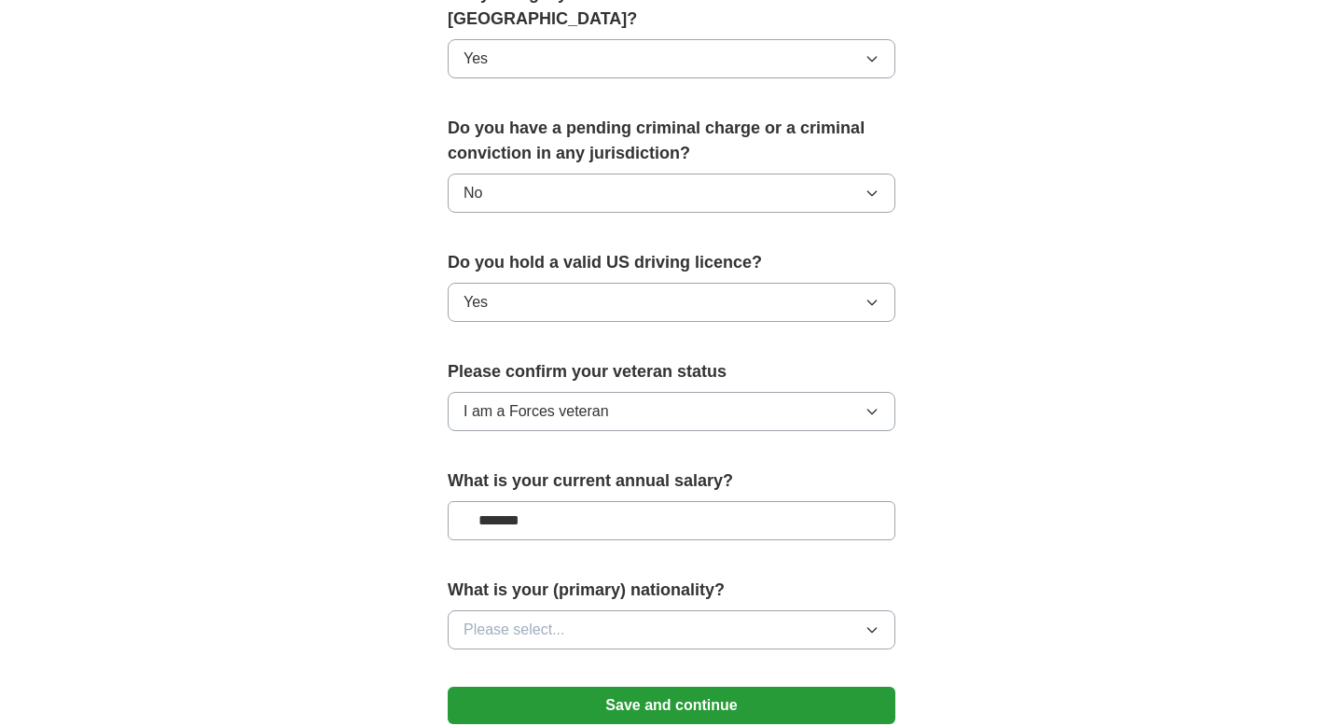
scroll to position [997, 0]
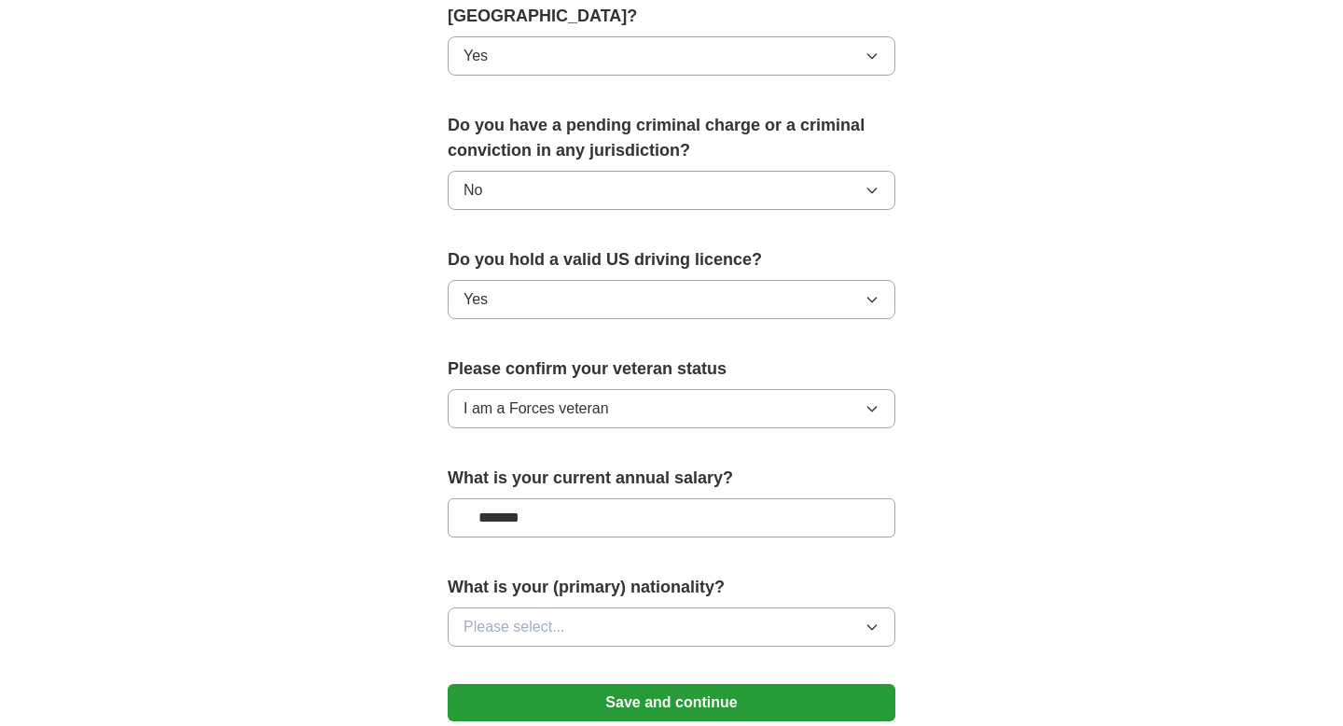
type input "*******"
click at [643, 607] on button "Please select..." at bounding box center [672, 626] width 448 height 39
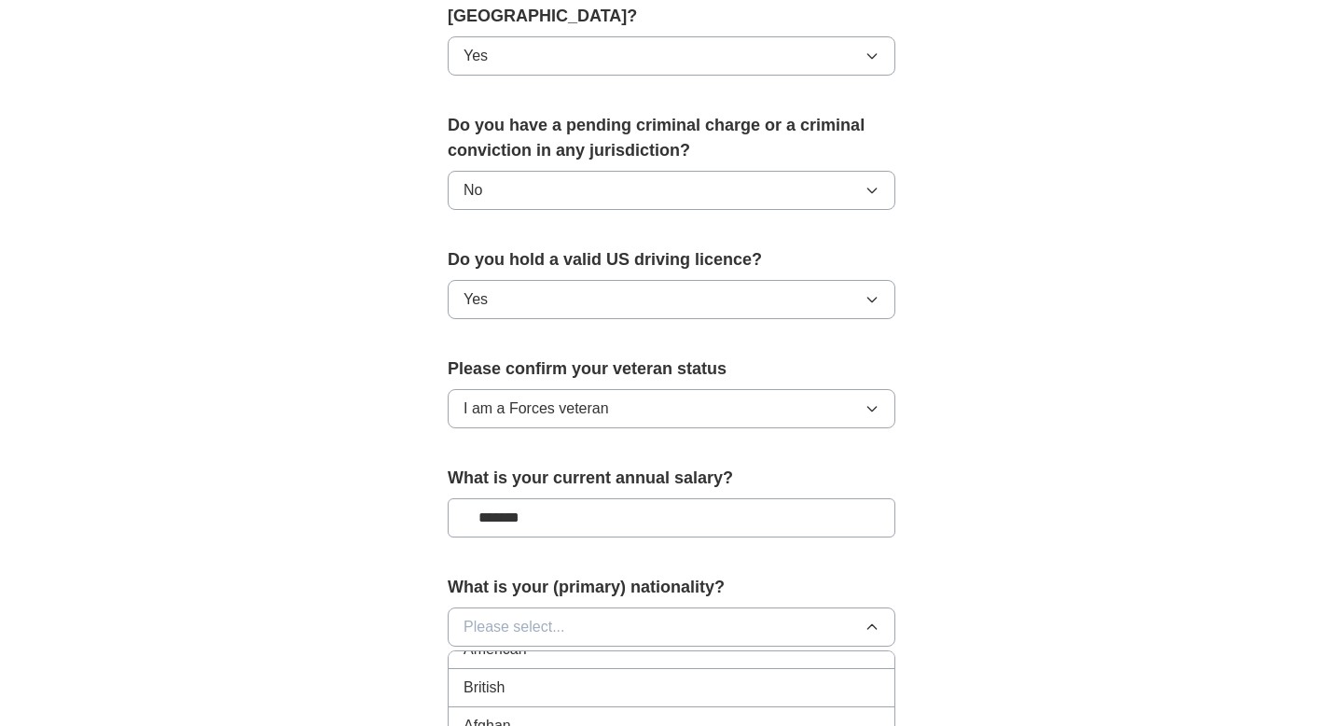
scroll to position [0, 0]
click at [617, 658] on div "American" at bounding box center [672, 669] width 416 height 22
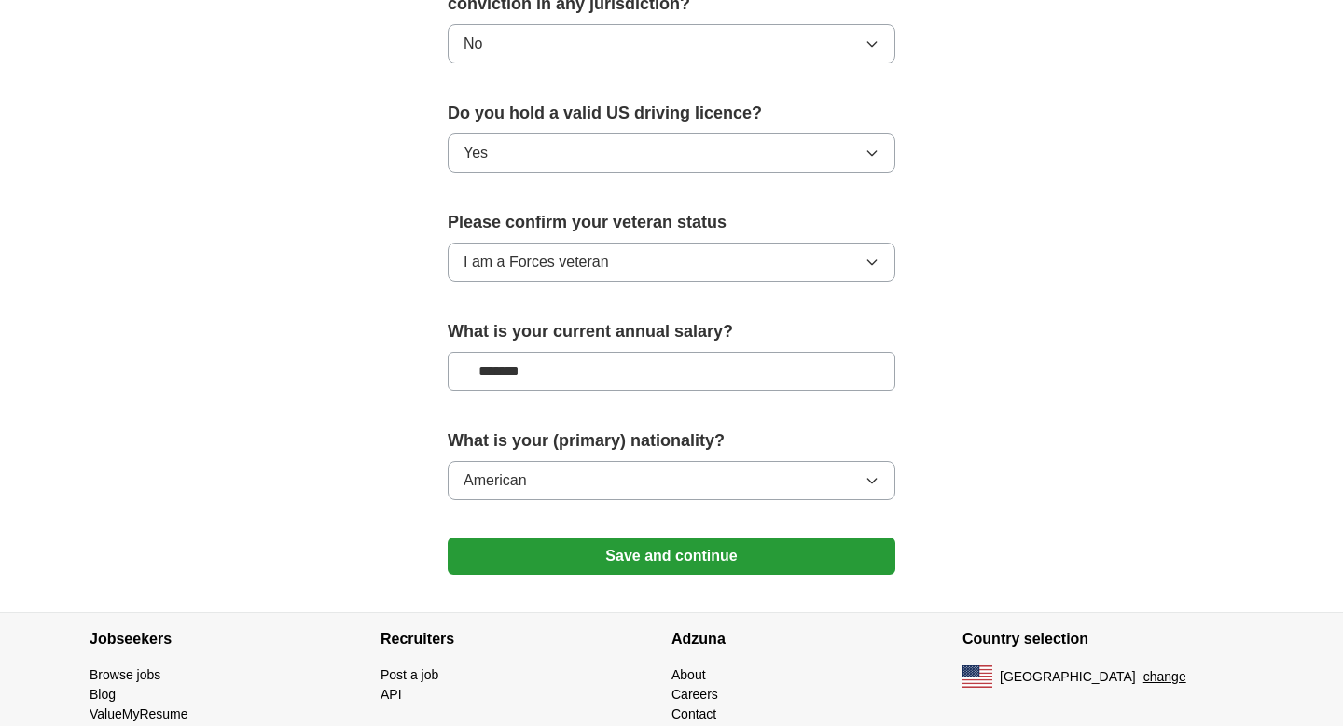
scroll to position [1193, 0]
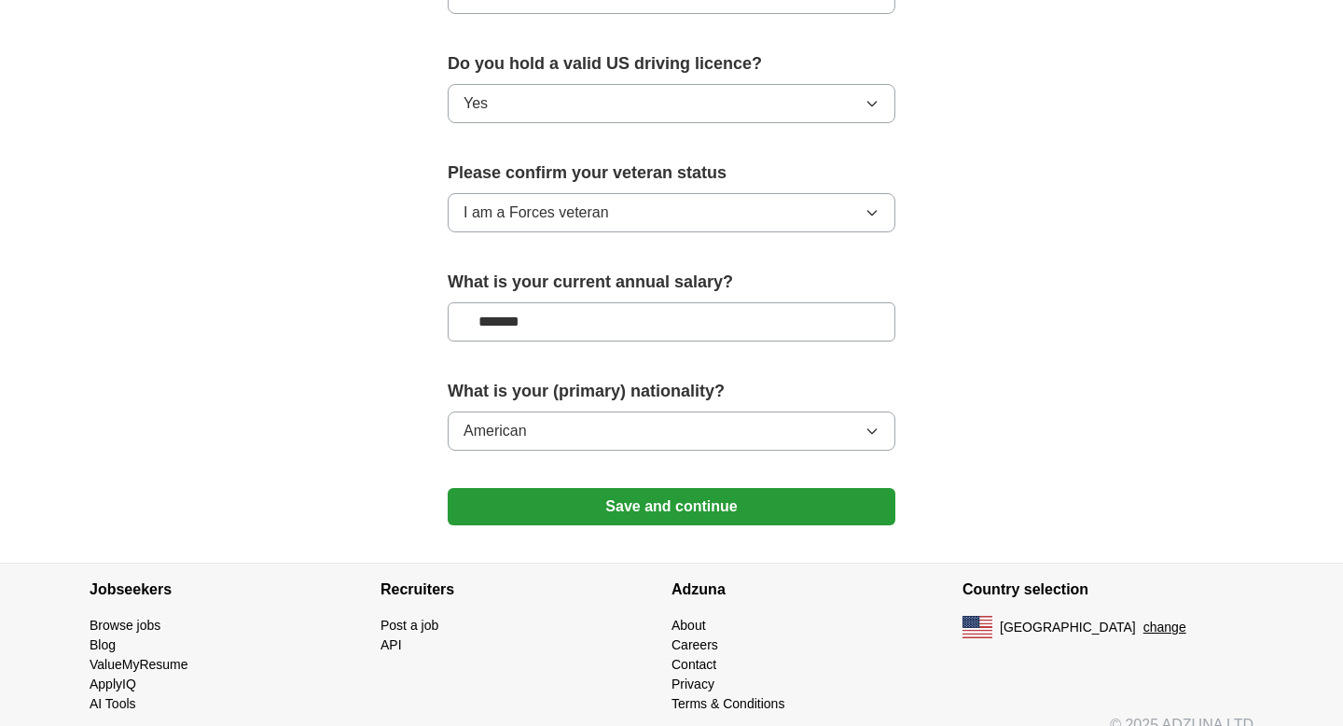
click at [597, 488] on button "Save and continue" at bounding box center [672, 506] width 448 height 37
